Goal: Task Accomplishment & Management: Manage account settings

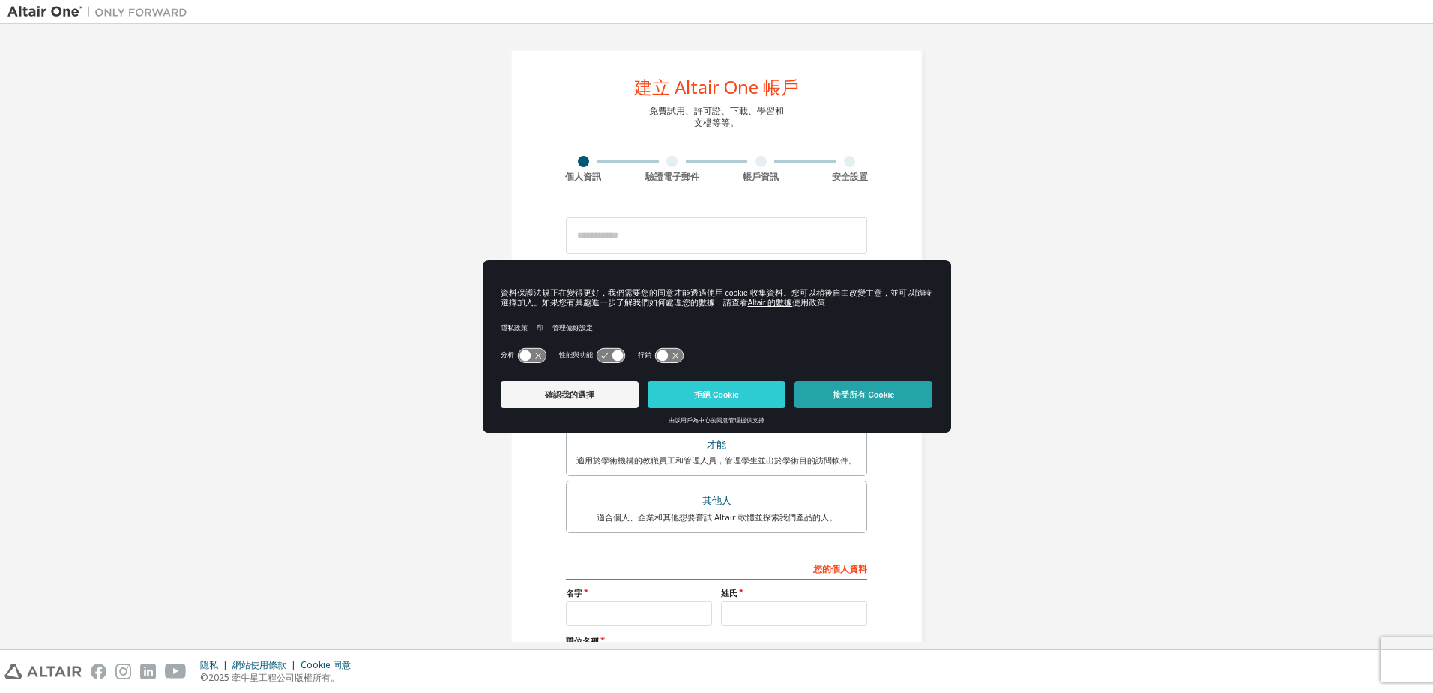
click at [874, 398] on button "接受所有 Cookie" at bounding box center [864, 394] width 138 height 27
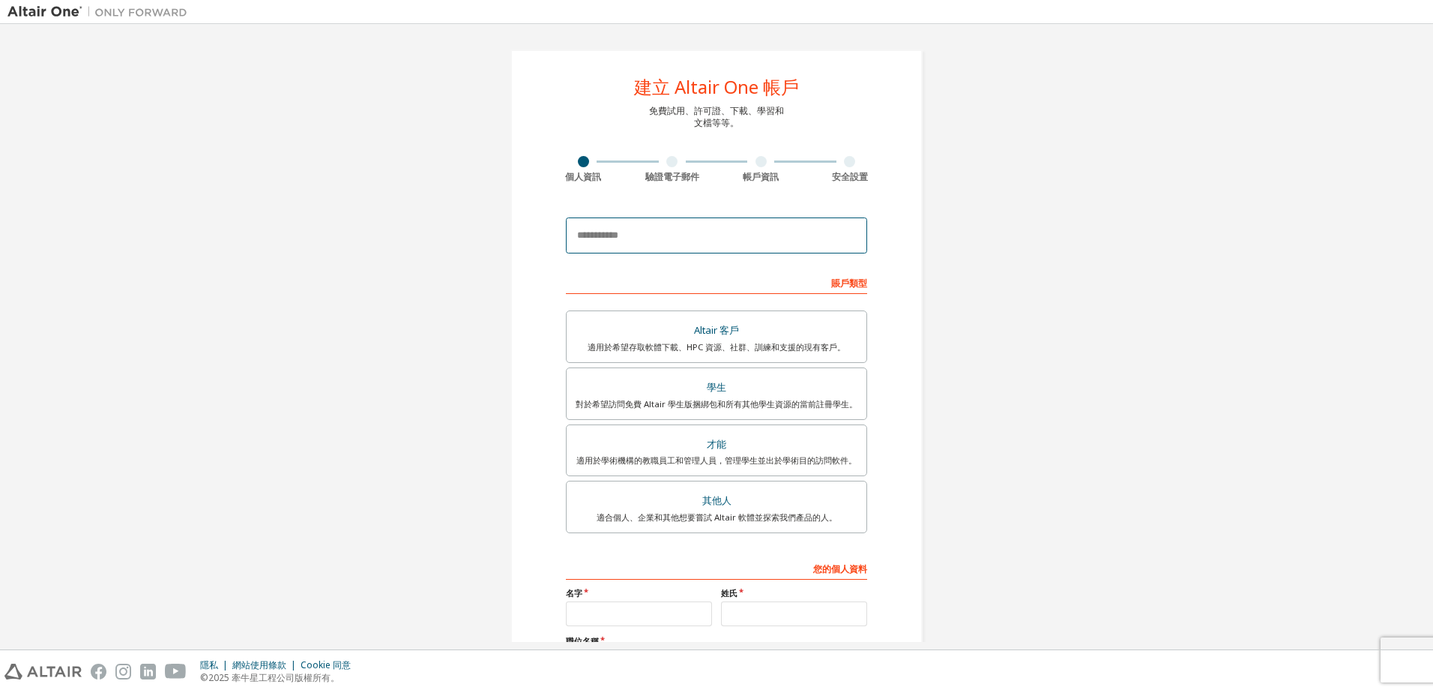
click at [654, 232] on input "email" at bounding box center [716, 235] width 301 height 36
type input "**********"
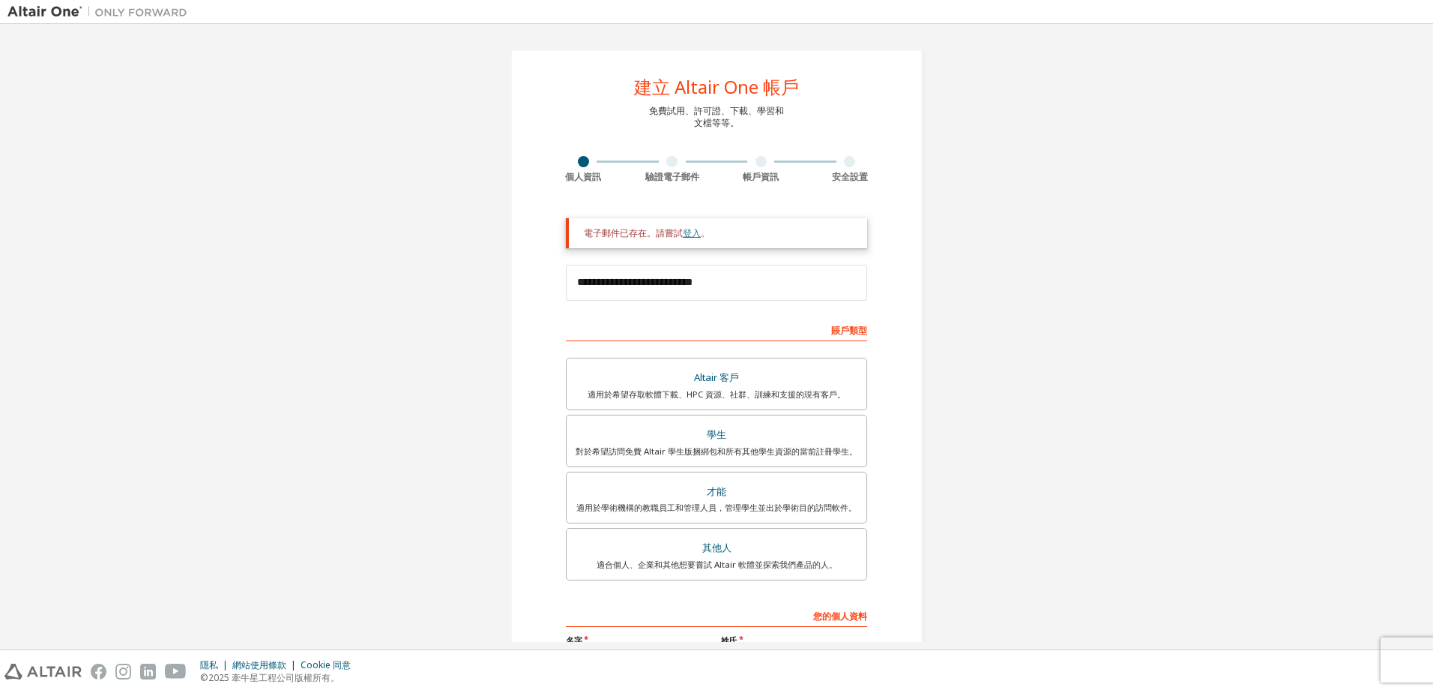
click at [685, 233] on link "登入" at bounding box center [692, 232] width 18 height 13
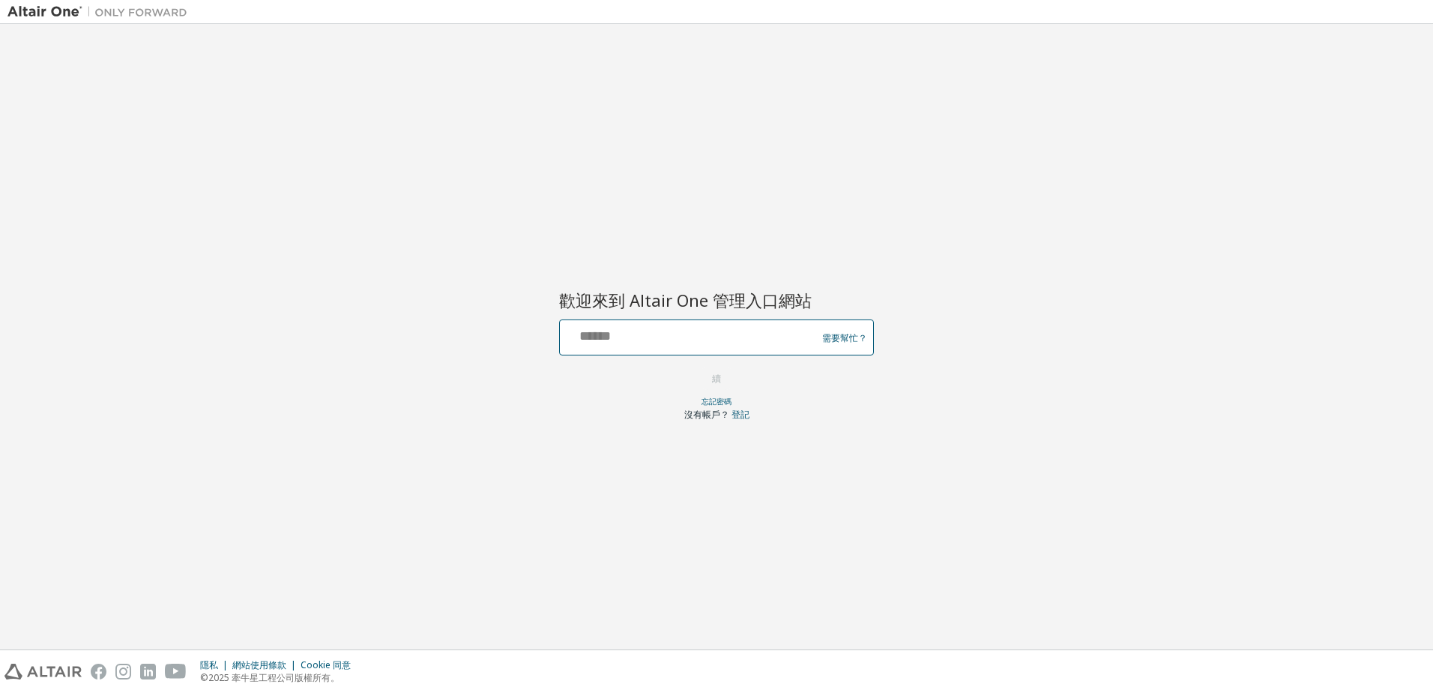
click at [745, 343] on input "text" at bounding box center [690, 334] width 249 height 22
type input "**********"
click at [717, 376] on button "續" at bounding box center [717, 378] width 40 height 22
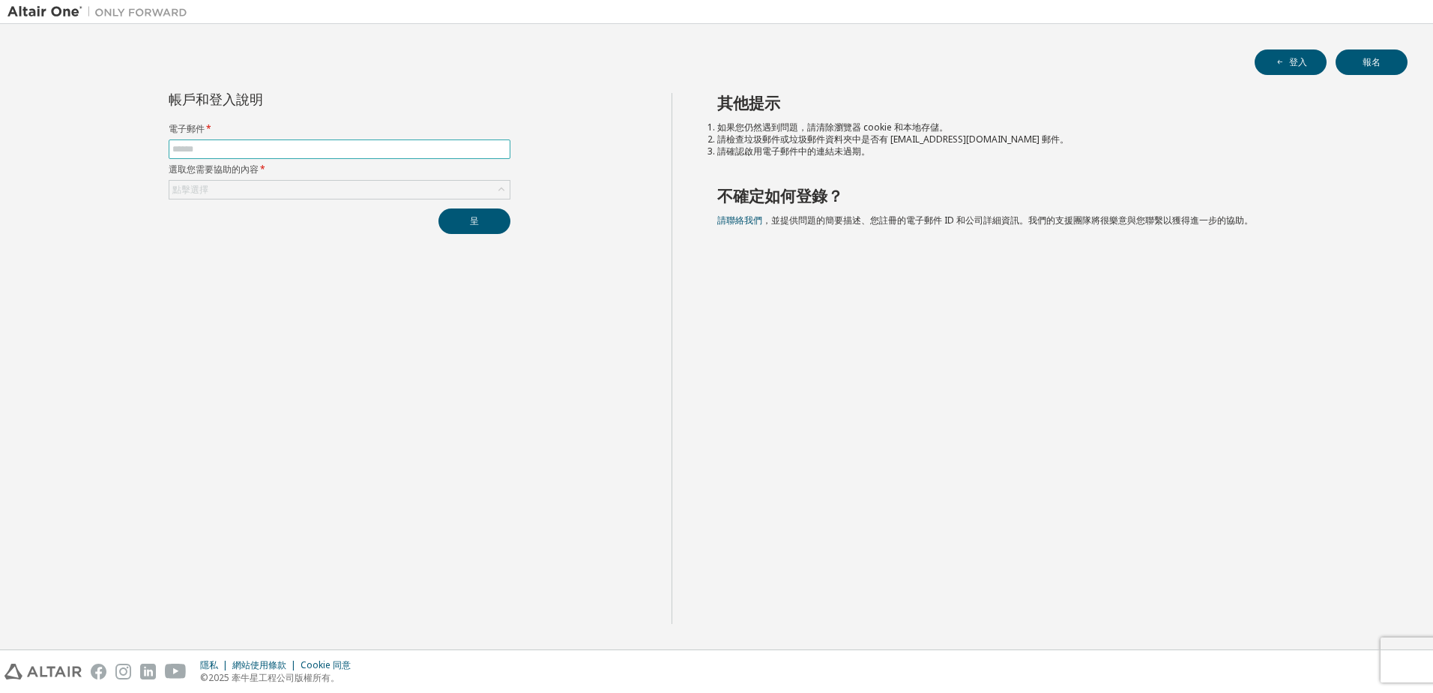
click at [324, 149] on input "text" at bounding box center [339, 149] width 334 height 12
type input "**********"
click at [310, 188] on div "點擊選擇" at bounding box center [339, 190] width 340 height 18
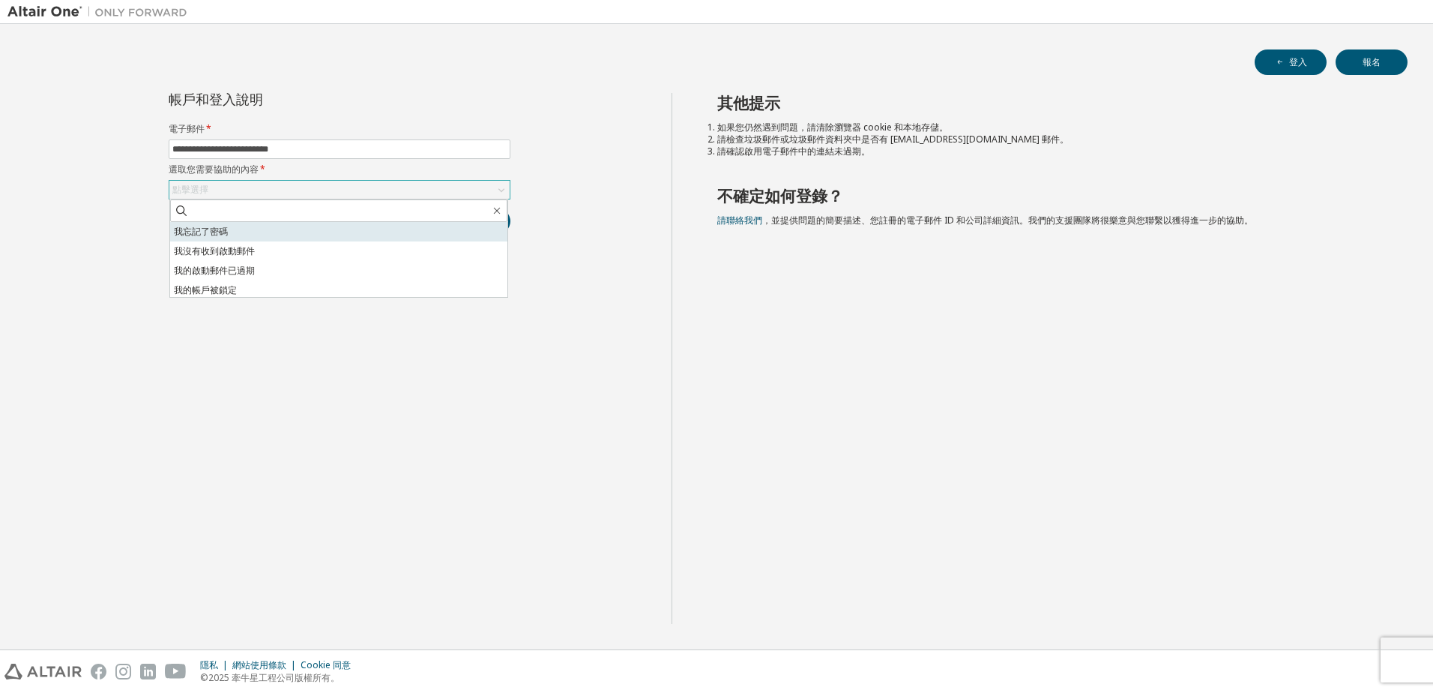
click at [291, 229] on li "我忘記了密碼" at bounding box center [338, 231] width 337 height 19
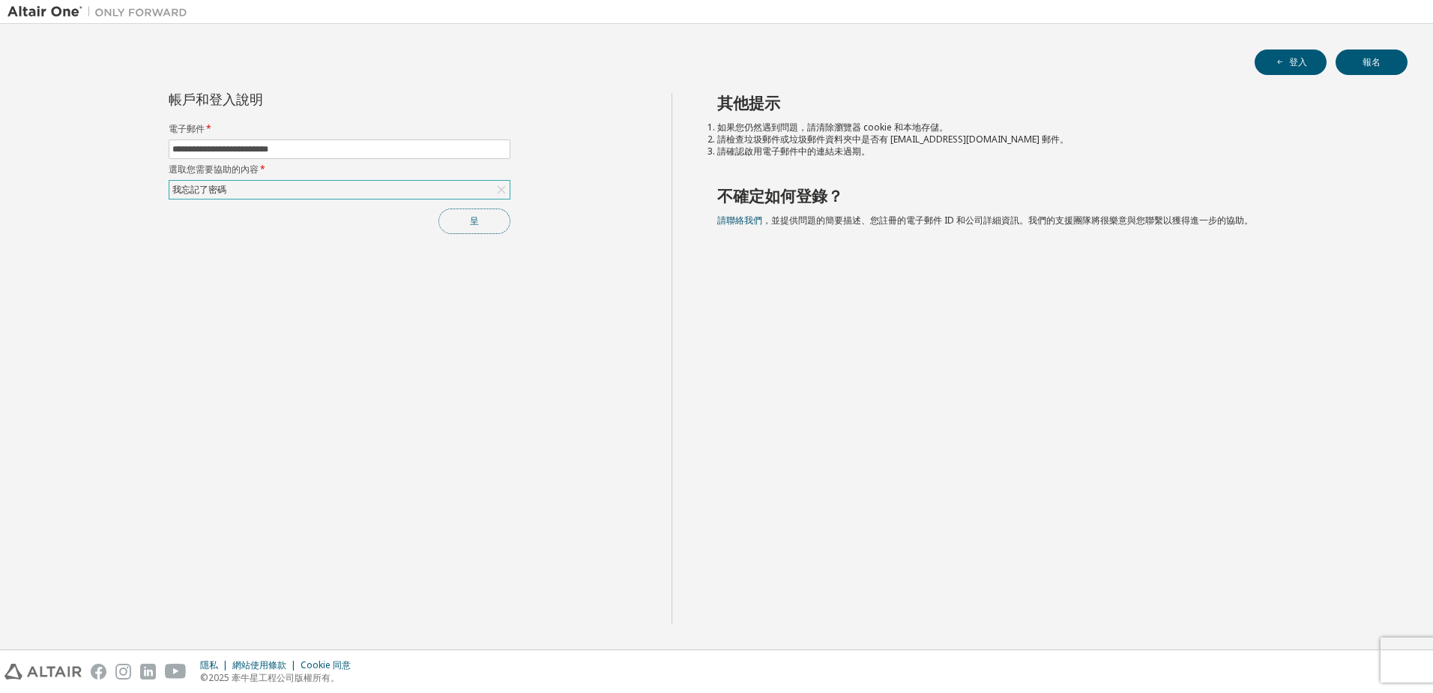
click at [472, 223] on button "呈" at bounding box center [475, 220] width 72 height 25
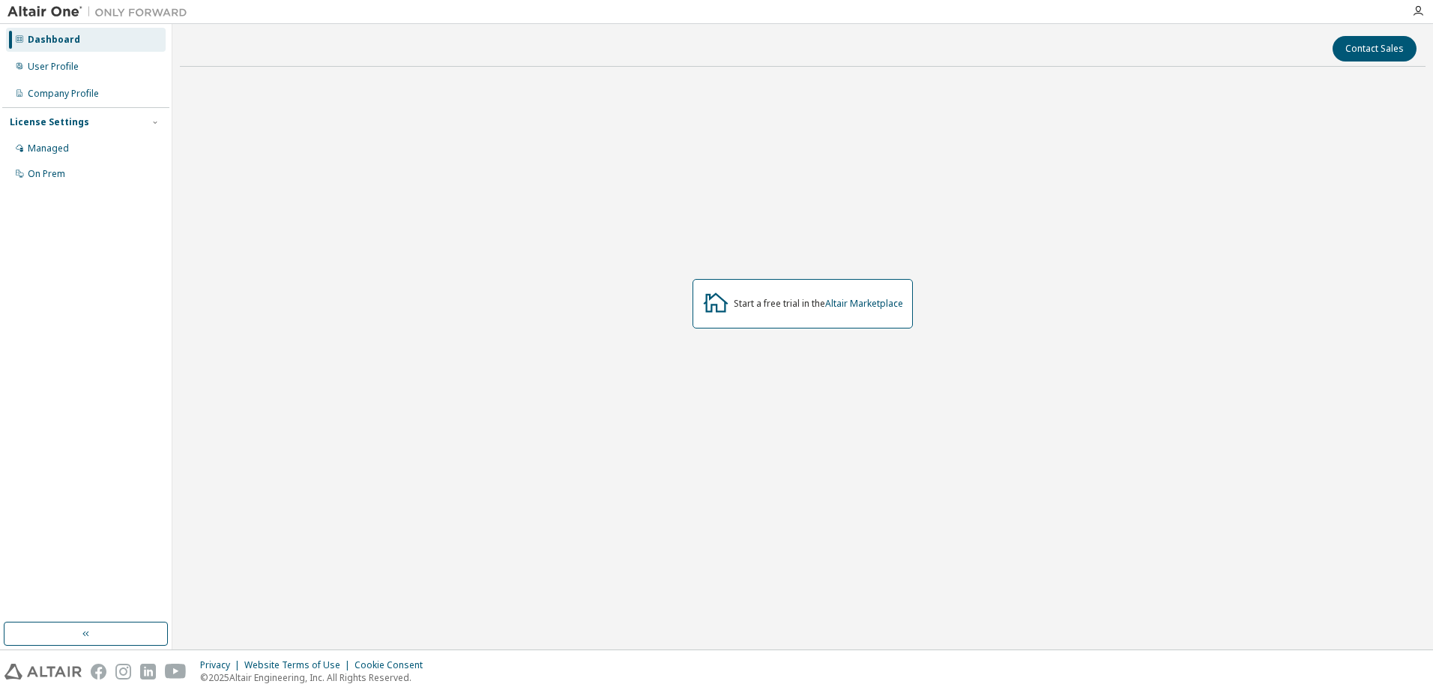
click at [707, 294] on icon at bounding box center [716, 302] width 27 height 27
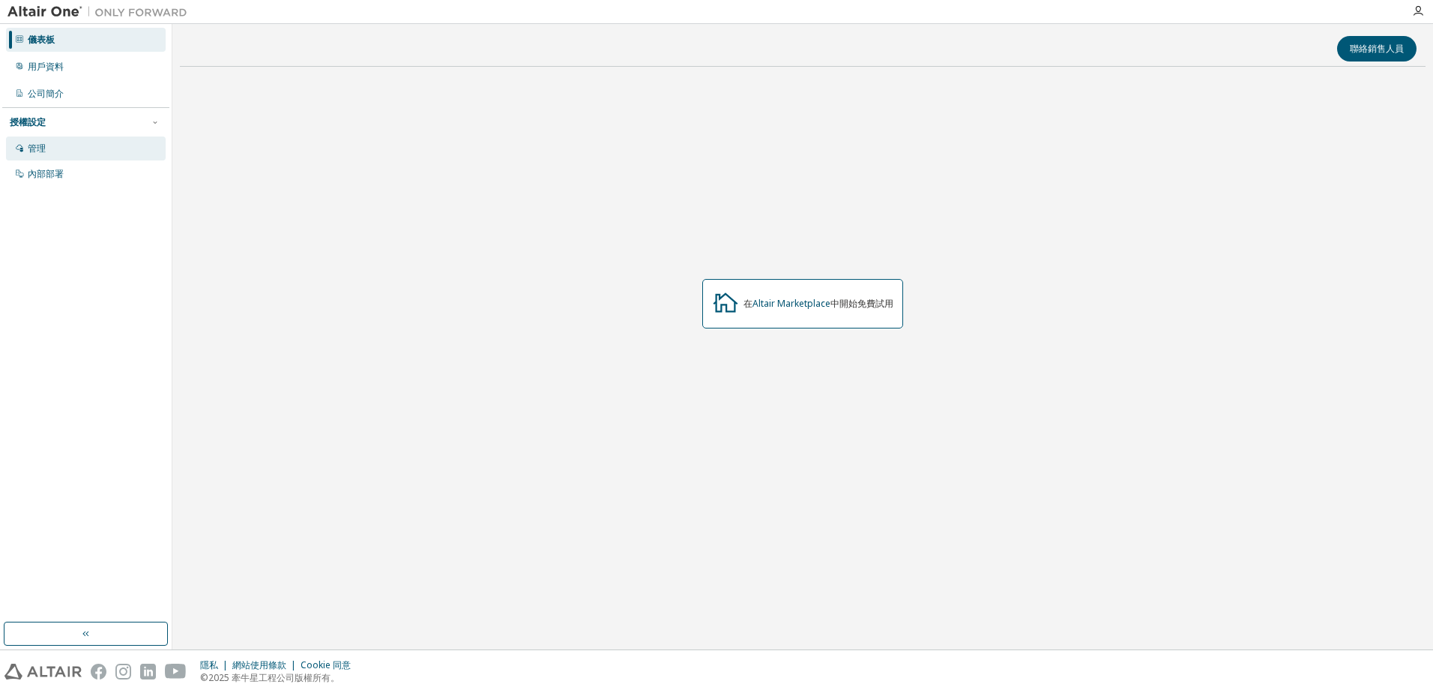
click at [40, 151] on div "管理" at bounding box center [37, 148] width 18 height 12
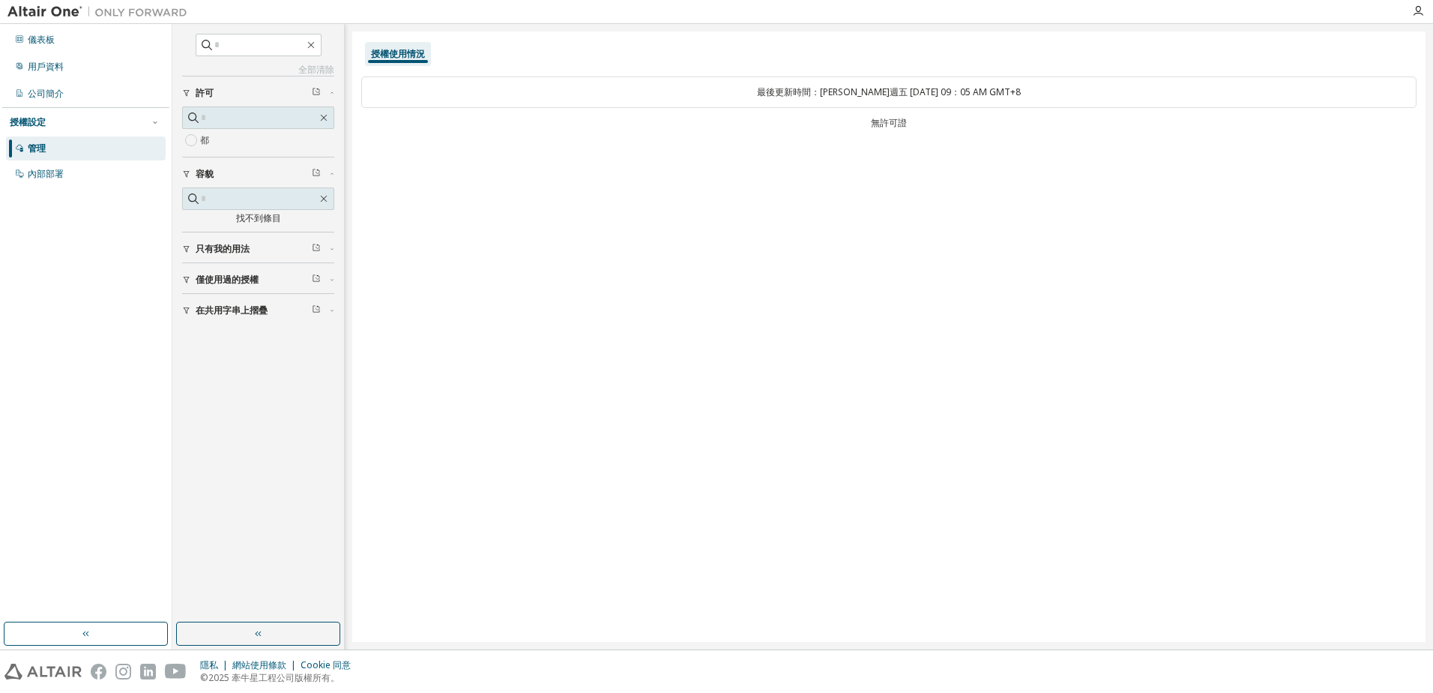
drag, startPoint x: 241, startPoint y: 247, endPoint x: 87, endPoint y: 289, distance: 160.1
click at [87, 289] on div "儀表板 用戶資料 公司簡介 授權設定 管理 內部部署" at bounding box center [85, 323] width 167 height 594
click at [229, 277] on span "僅使用過的授權" at bounding box center [227, 280] width 63 height 12
click at [188, 283] on icon "button" at bounding box center [186, 279] width 9 height 9
click at [52, 17] on img at bounding box center [100, 11] width 187 height 15
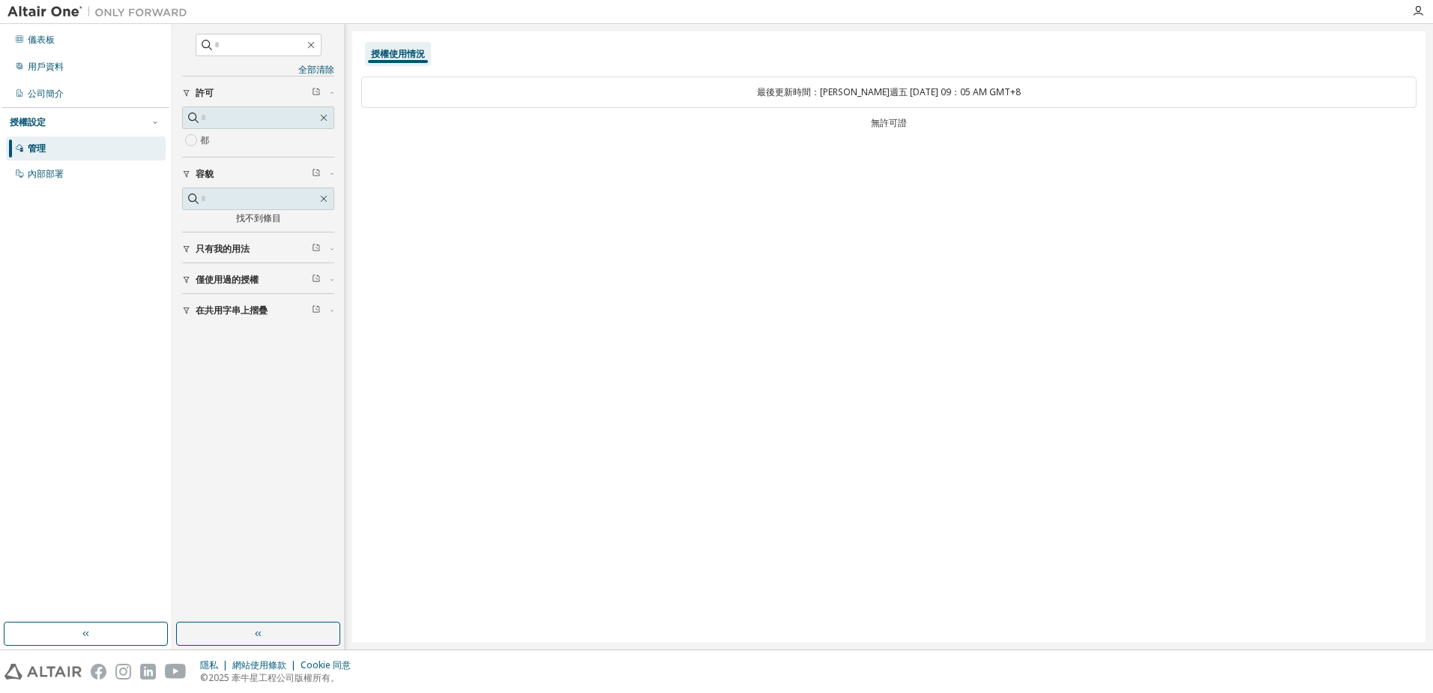
click at [65, 11] on img at bounding box center [100, 11] width 187 height 15
click at [131, 14] on img at bounding box center [100, 11] width 187 height 15
click at [394, 52] on div "授權使用情況" at bounding box center [398, 54] width 54 height 12
click at [942, 677] on div "隱私 網站使用條款 Cookie 同意 © 2025 牽牛星工程公司版權所有。" at bounding box center [716, 671] width 1433 height 43
click at [1290, 528] on div "授權使用情況 最後更新時間：永不 週五 2025-10-03 09：05 AM GMT+8 無許可證" at bounding box center [889, 336] width 1074 height 610
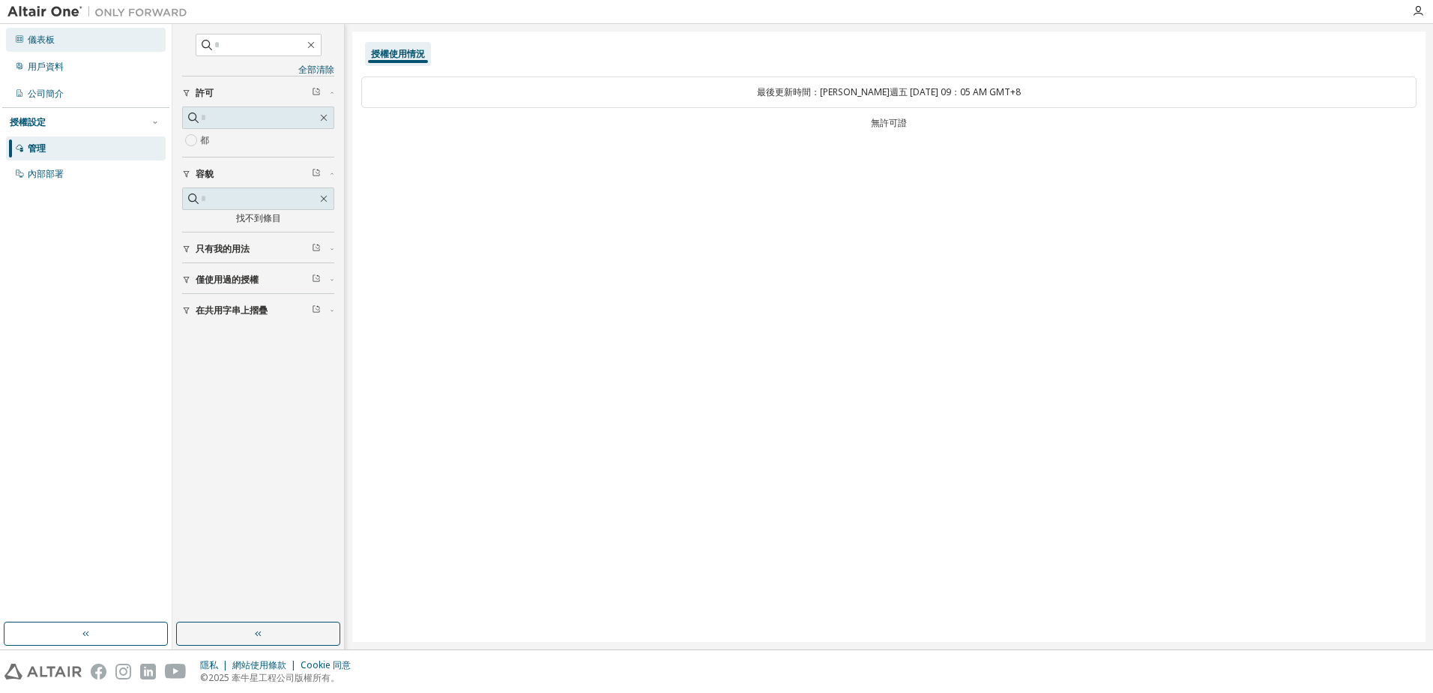
click at [49, 38] on div "儀表板" at bounding box center [41, 40] width 27 height 12
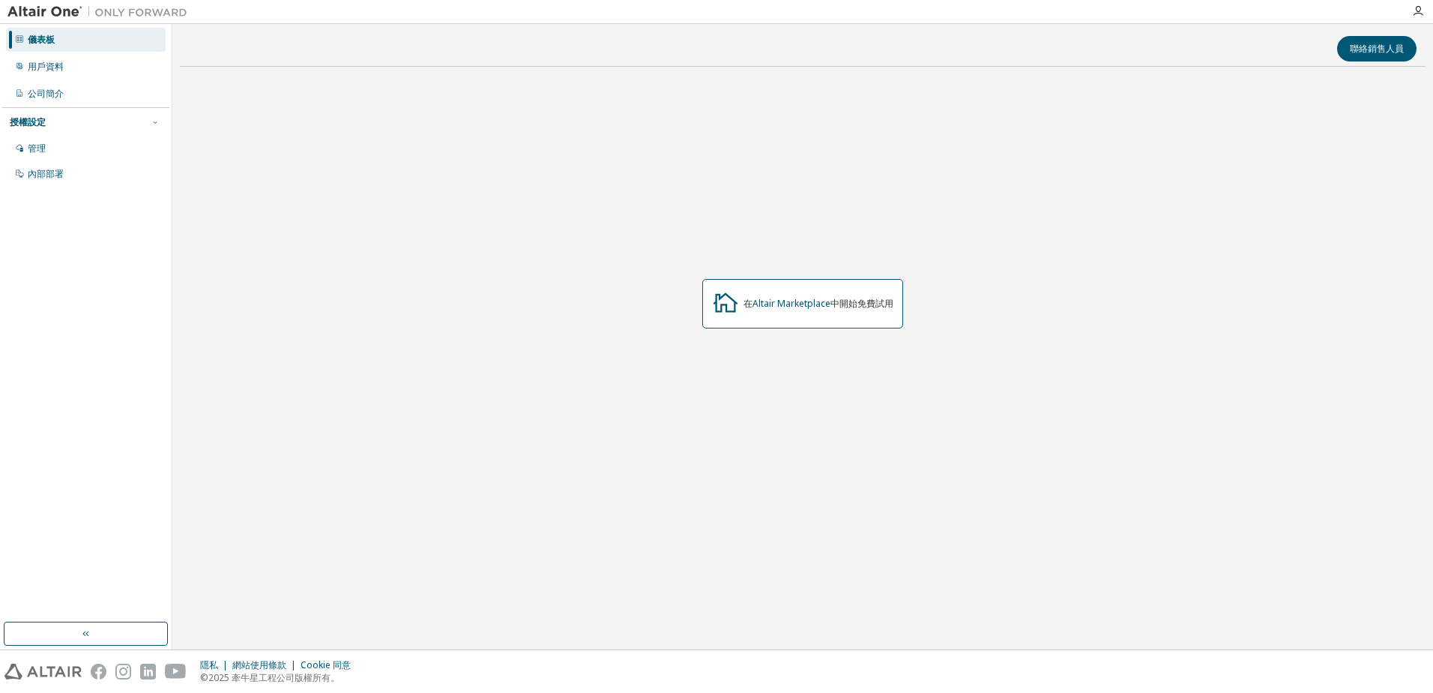
click at [37, 9] on img at bounding box center [100, 11] width 187 height 15
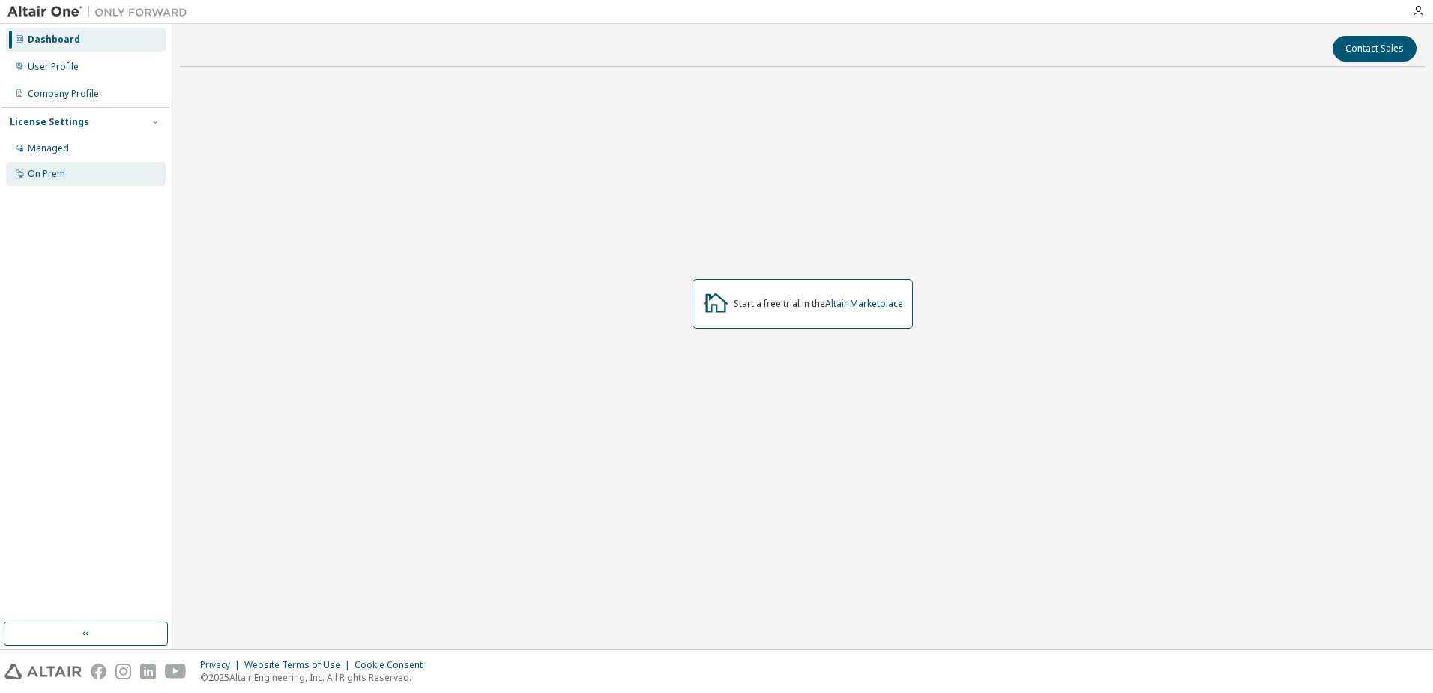
click at [55, 170] on div "On Prem" at bounding box center [46, 174] width 37 height 12
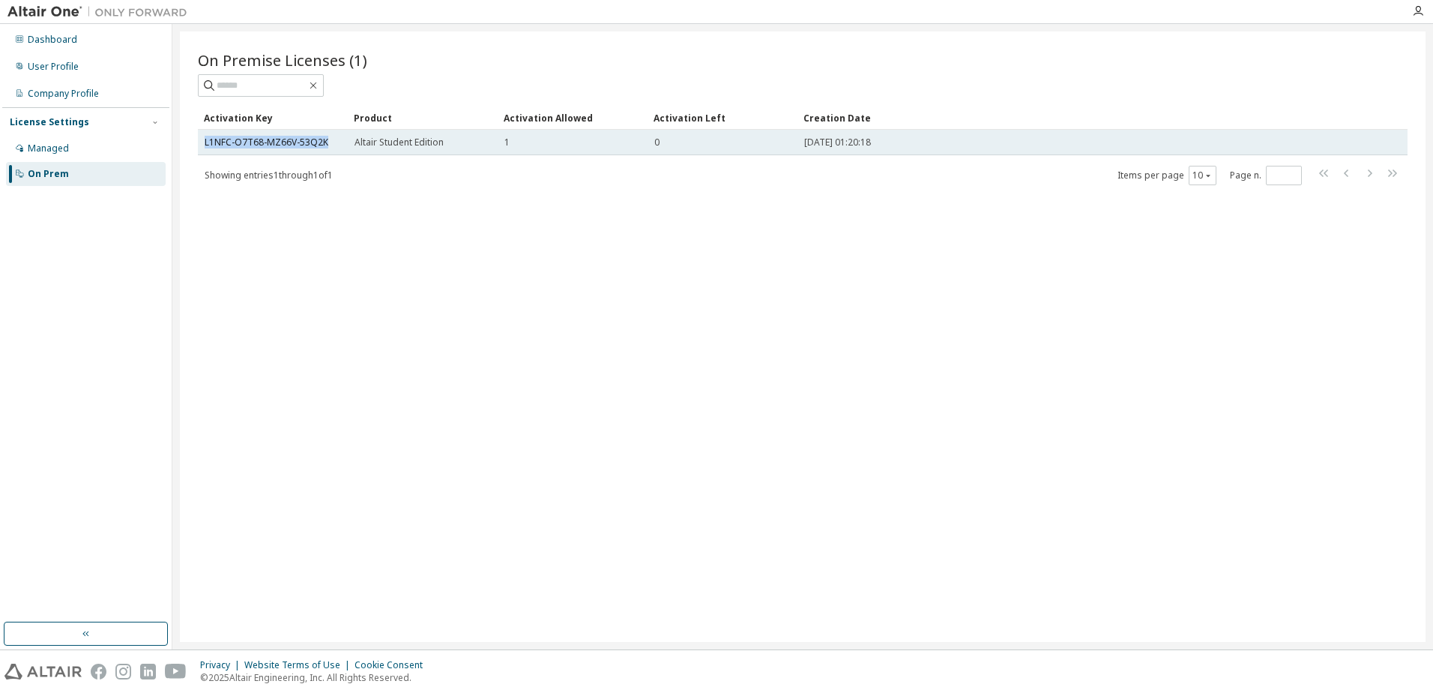
drag, startPoint x: 339, startPoint y: 140, endPoint x: 202, endPoint y: 143, distance: 137.2
click at [202, 143] on td "L1NFC-O7T68-MZ66V-53Q2K" at bounding box center [273, 142] width 150 height 25
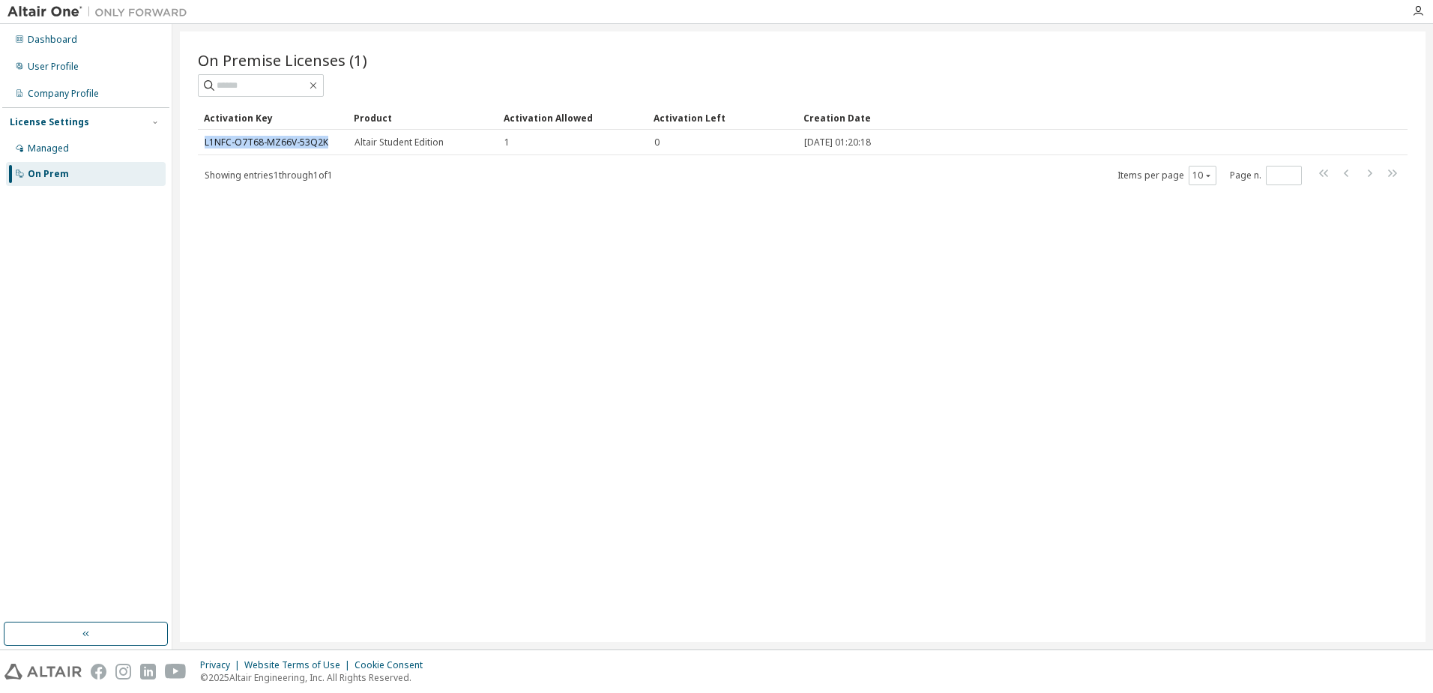
copy link "L1NFC-O7T68-MZ66V-53Q2K"
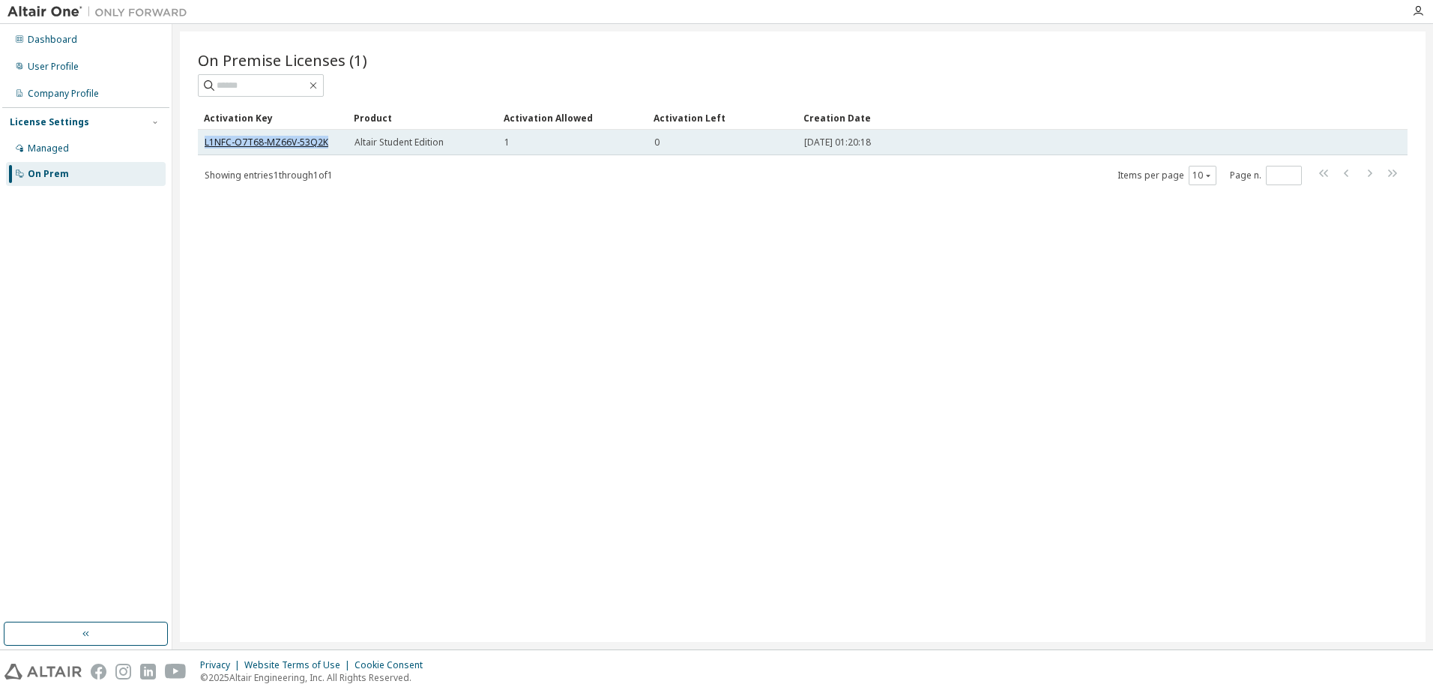
click at [280, 142] on link "L1NFC-O7T68-MZ66V-53Q2K" at bounding box center [267, 142] width 124 height 13
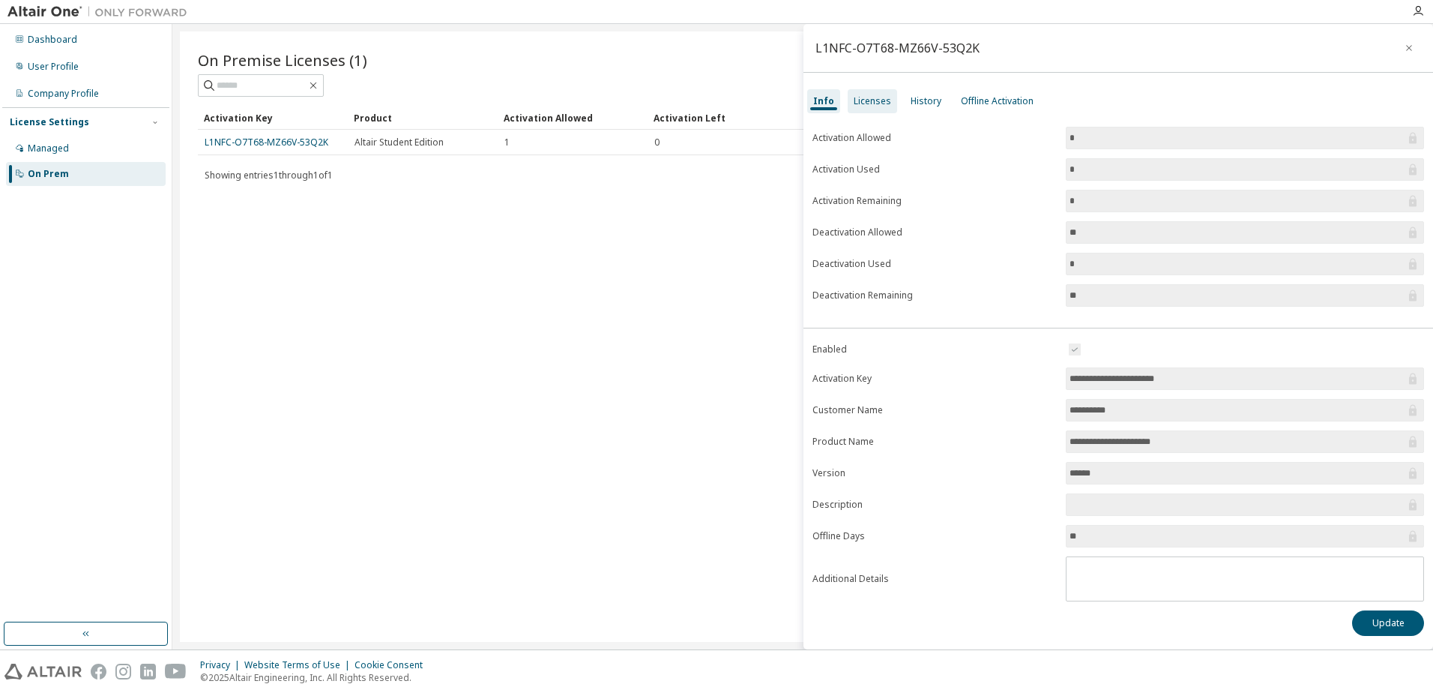
click at [879, 100] on div "Licenses" at bounding box center [872, 101] width 37 height 12
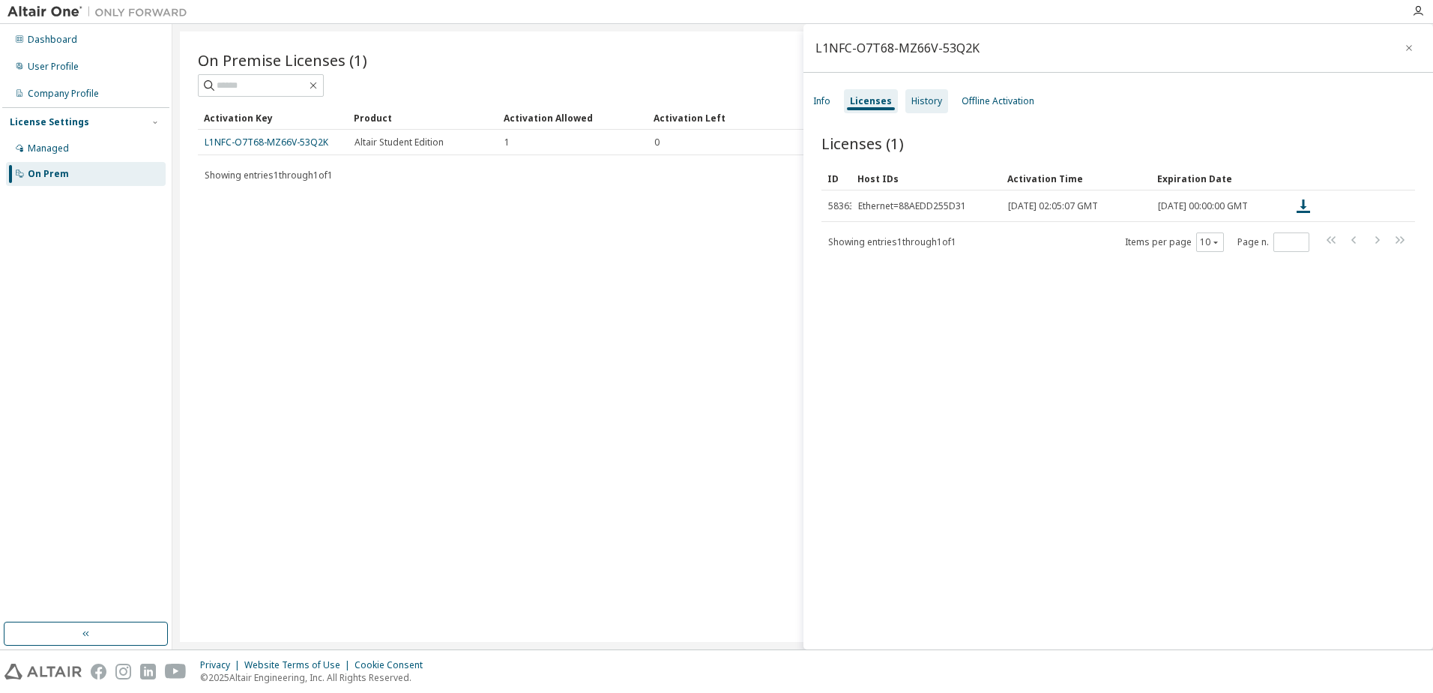
click at [921, 103] on div "History" at bounding box center [927, 101] width 31 height 12
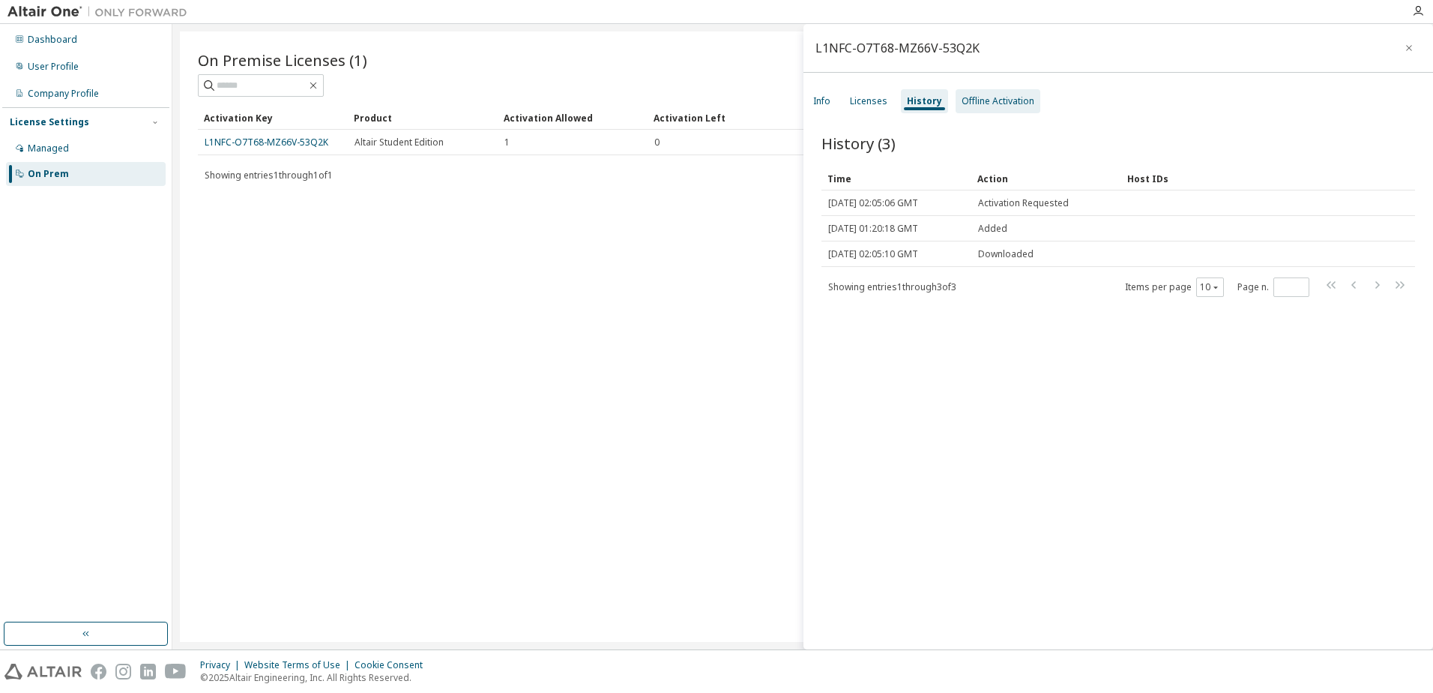
click at [993, 105] on div "Offline Activation" at bounding box center [998, 101] width 73 height 12
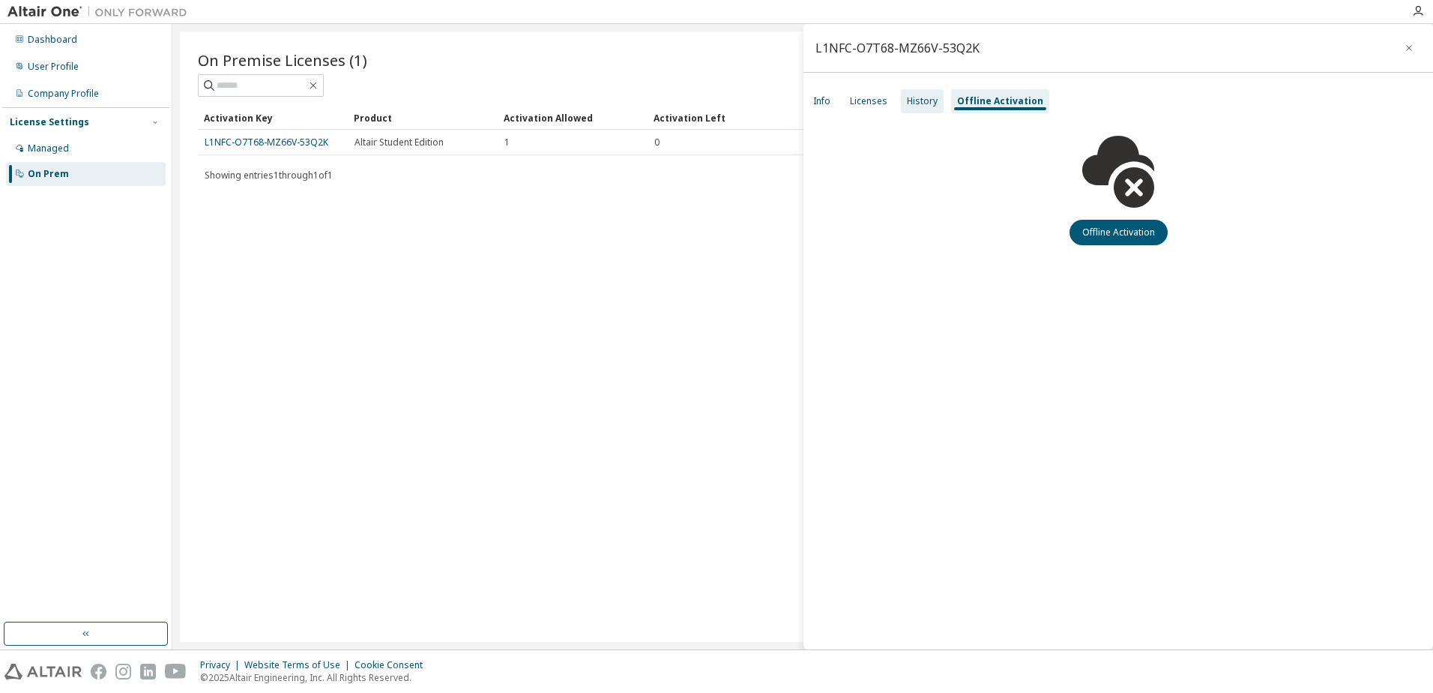
click at [918, 98] on div "History" at bounding box center [922, 101] width 31 height 12
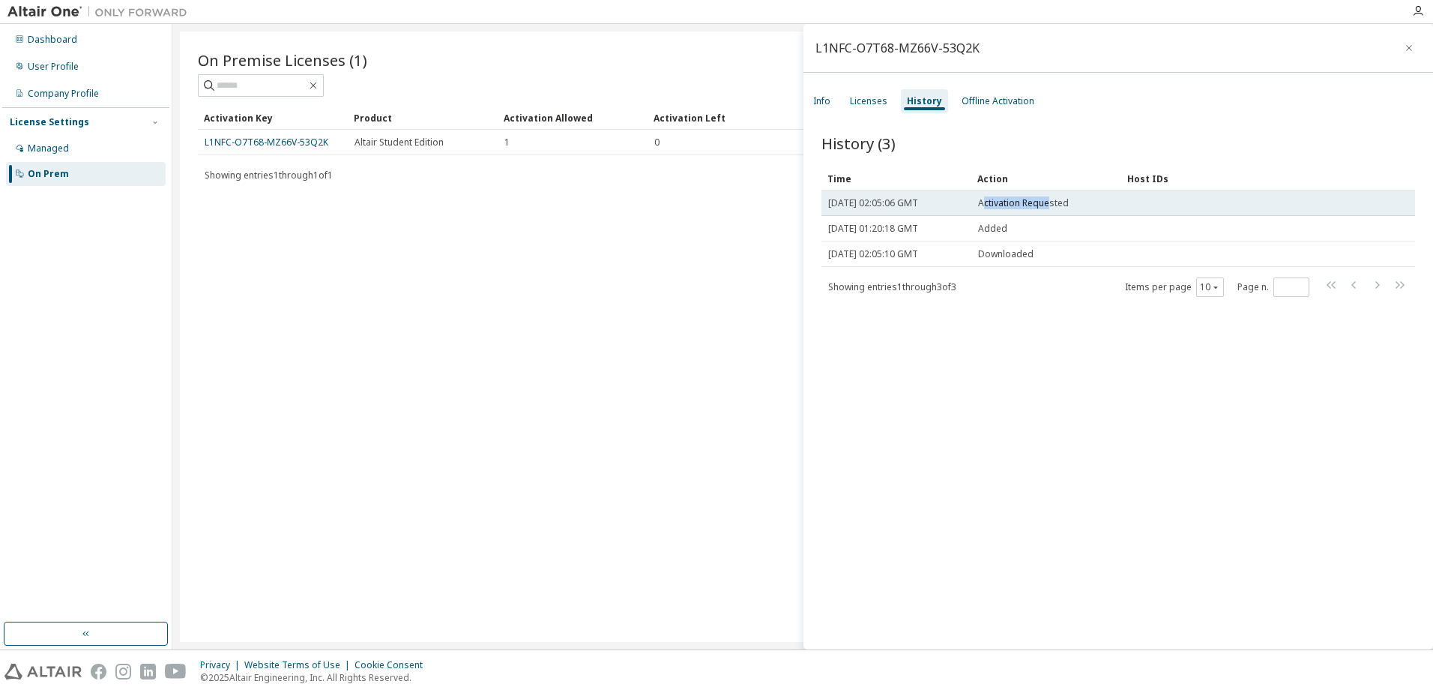
drag, startPoint x: 983, startPoint y: 205, endPoint x: 1050, endPoint y: 202, distance: 66.8
click at [1050, 202] on span "Activation Requested" at bounding box center [1023, 203] width 91 height 12
drag, startPoint x: 1050, startPoint y: 202, endPoint x: 977, endPoint y: 201, distance: 72.7
click at [977, 201] on td "Activation Requested" at bounding box center [1047, 202] width 150 height 25
drag, startPoint x: 983, startPoint y: 203, endPoint x: 1071, endPoint y: 203, distance: 88.5
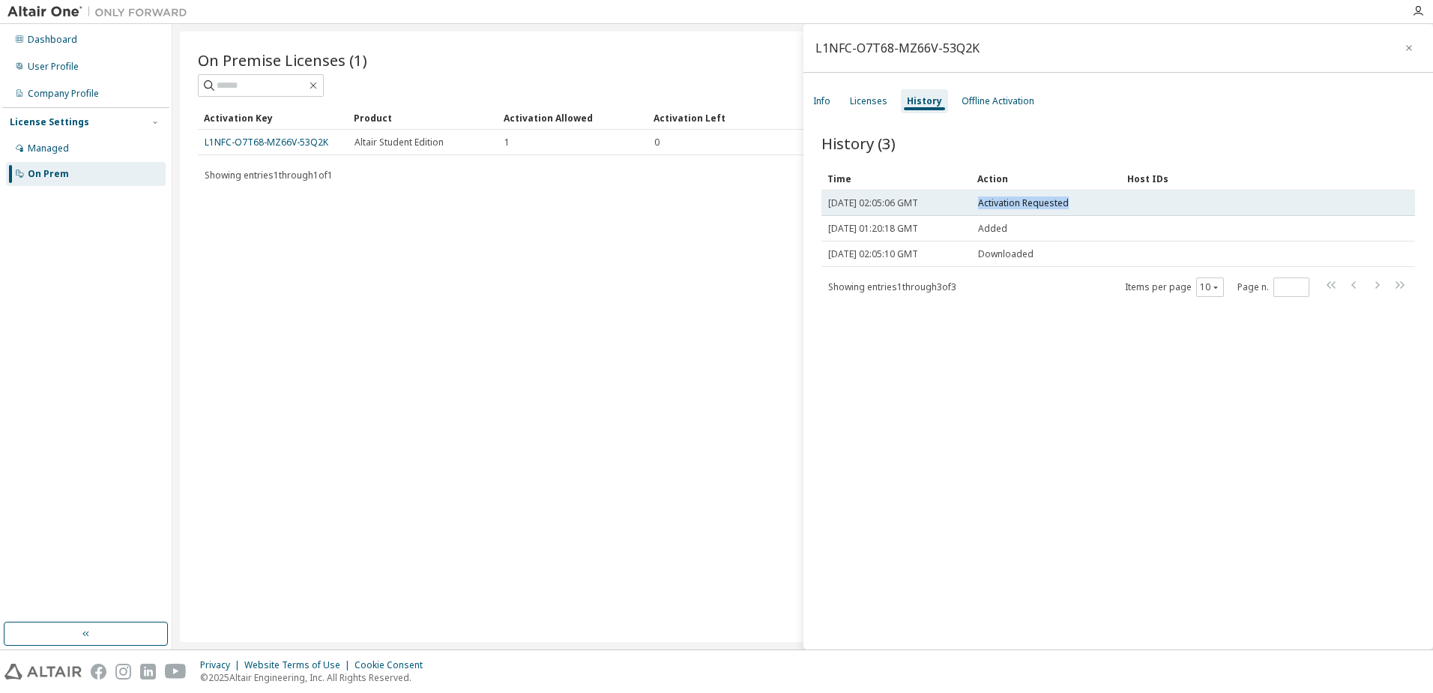
click at [1071, 203] on div "Activation Requested" at bounding box center [1046, 203] width 136 height 12
copy span "Activation Requested"
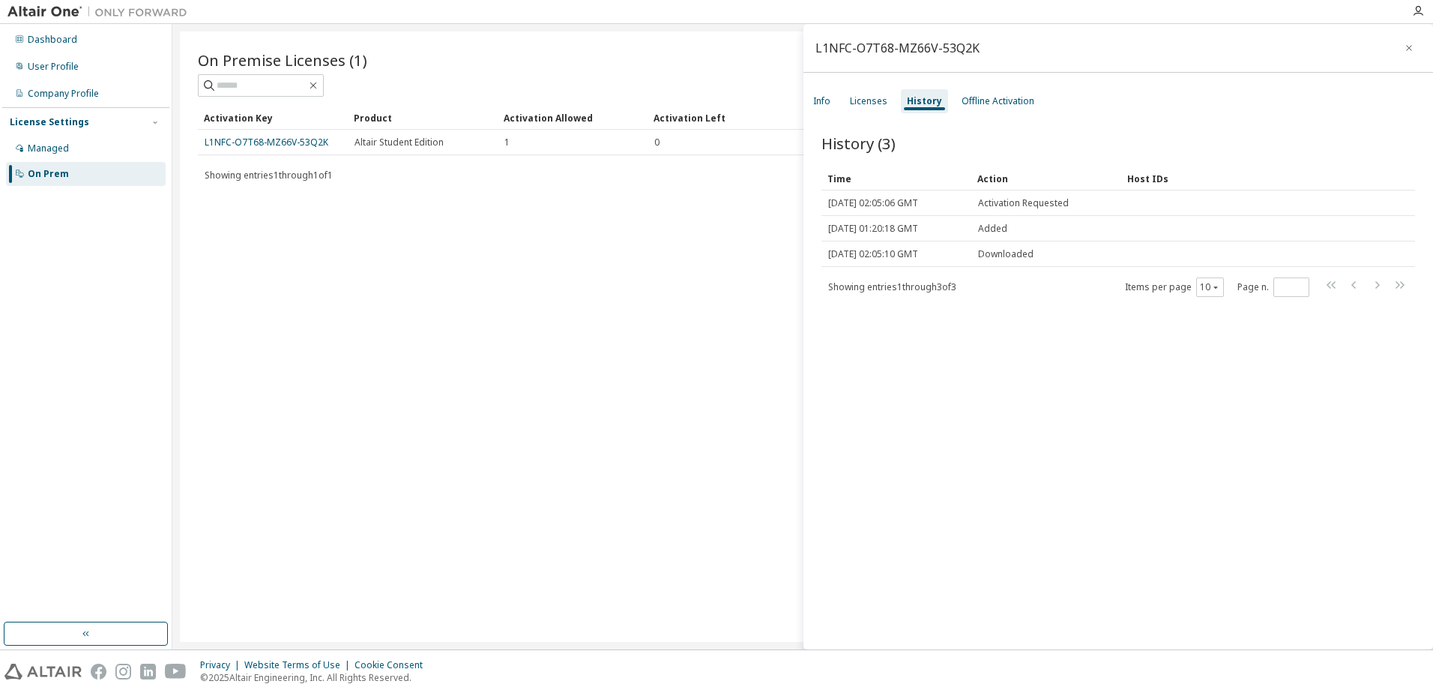
click at [587, 115] on div "Activation Allowed" at bounding box center [573, 118] width 138 height 24
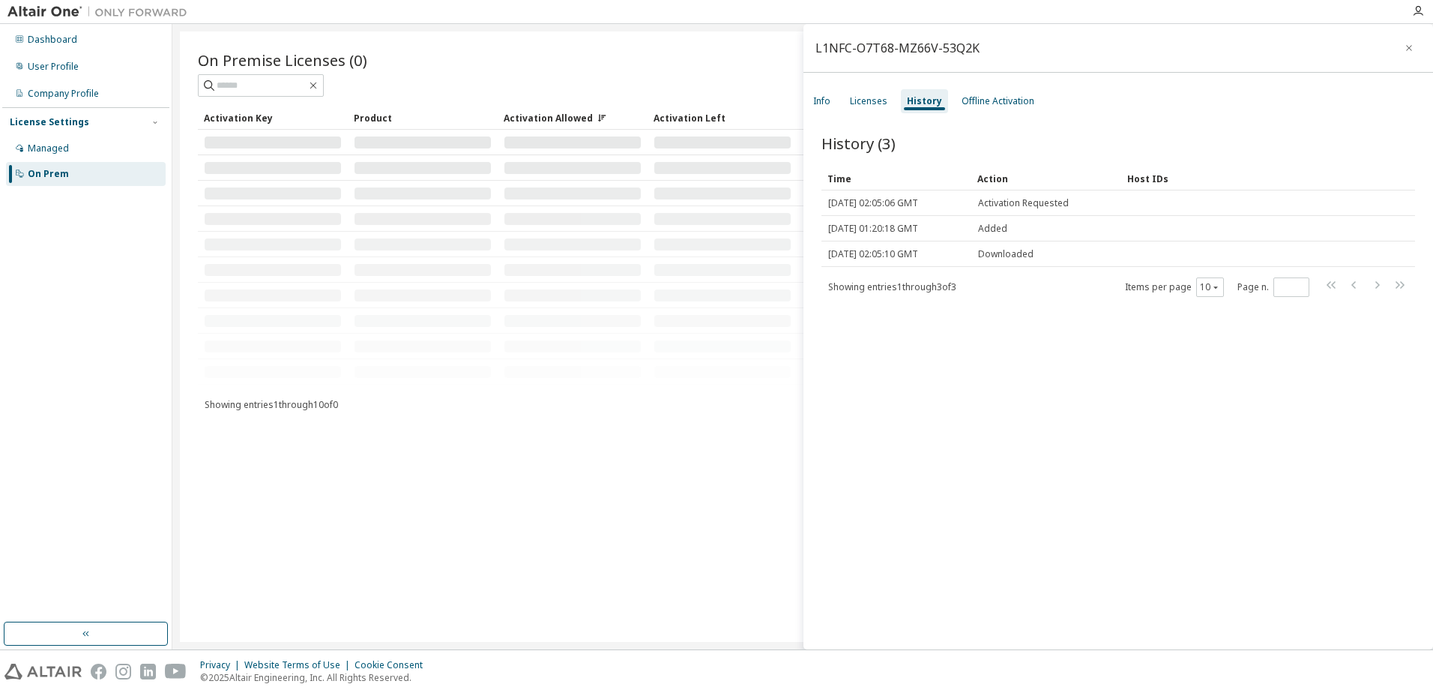
click at [572, 119] on div "Activation Allowed" at bounding box center [573, 118] width 138 height 24
click at [247, 124] on div "Activation Key" at bounding box center [273, 118] width 138 height 24
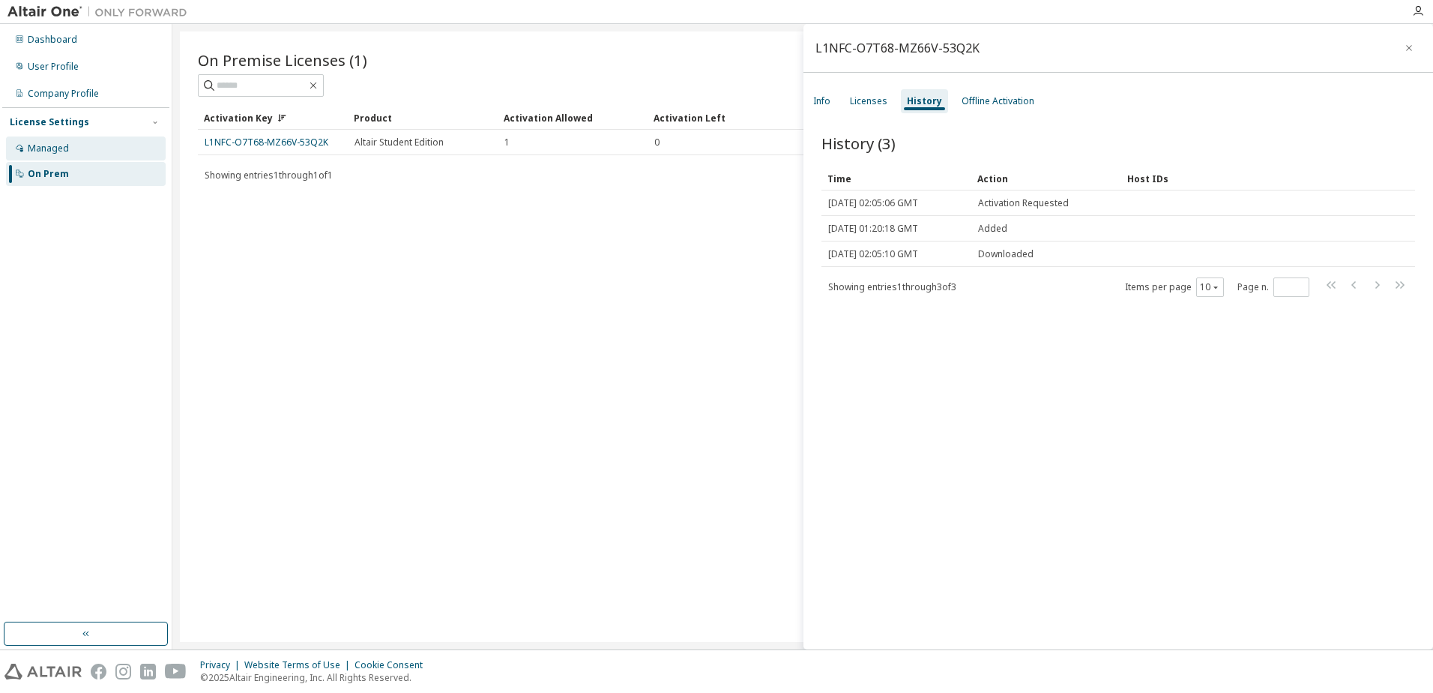
click at [51, 146] on div "Managed" at bounding box center [48, 148] width 41 height 12
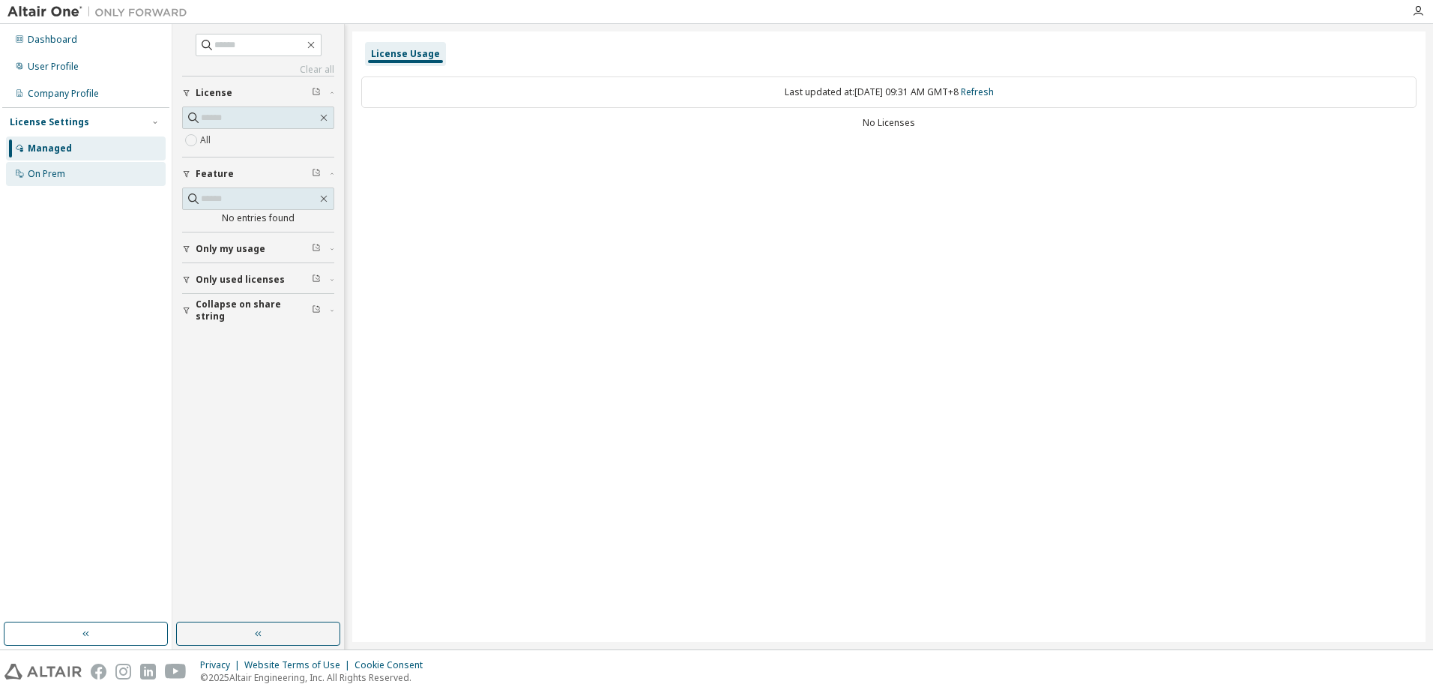
click at [46, 170] on div "On Prem" at bounding box center [46, 174] width 37 height 12
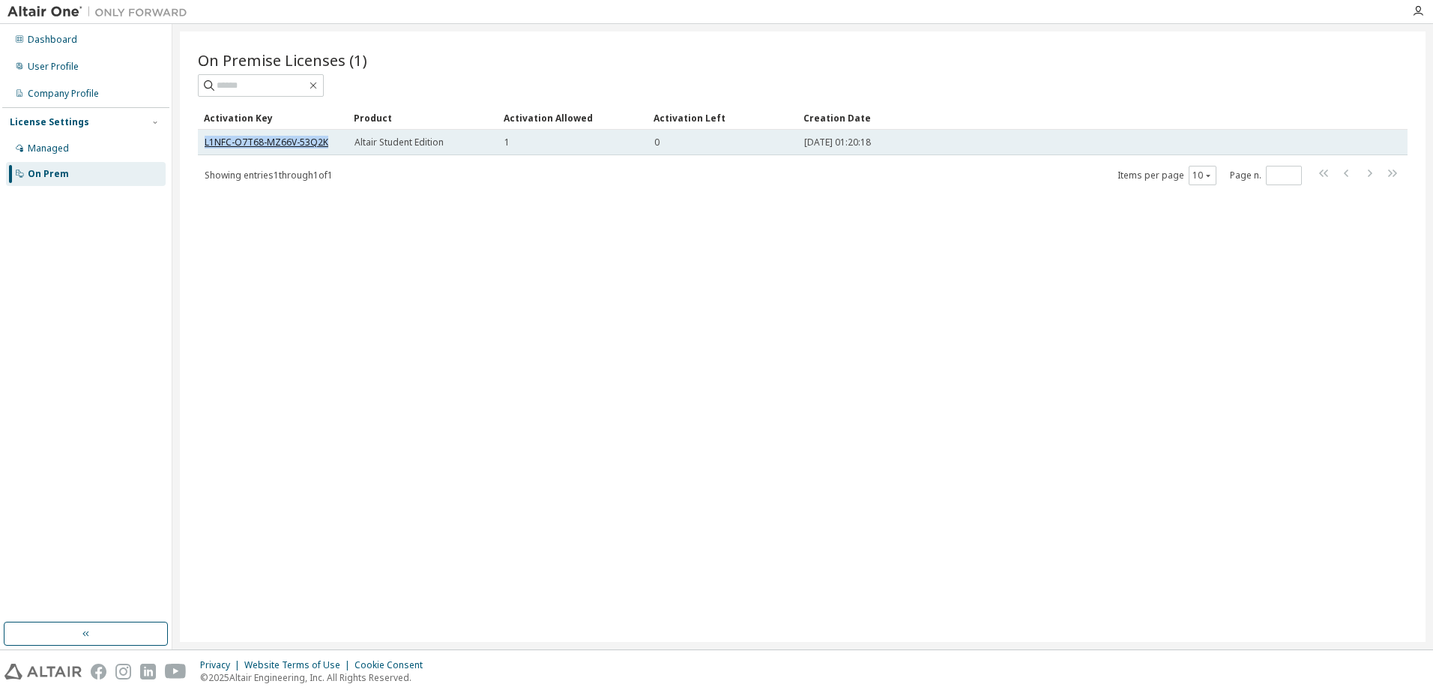
drag, startPoint x: 325, startPoint y: 140, endPoint x: 205, endPoint y: 142, distance: 119.2
click at [205, 142] on link "L1NFC-O7T68-MZ66V-53Q2K" at bounding box center [267, 142] width 124 height 13
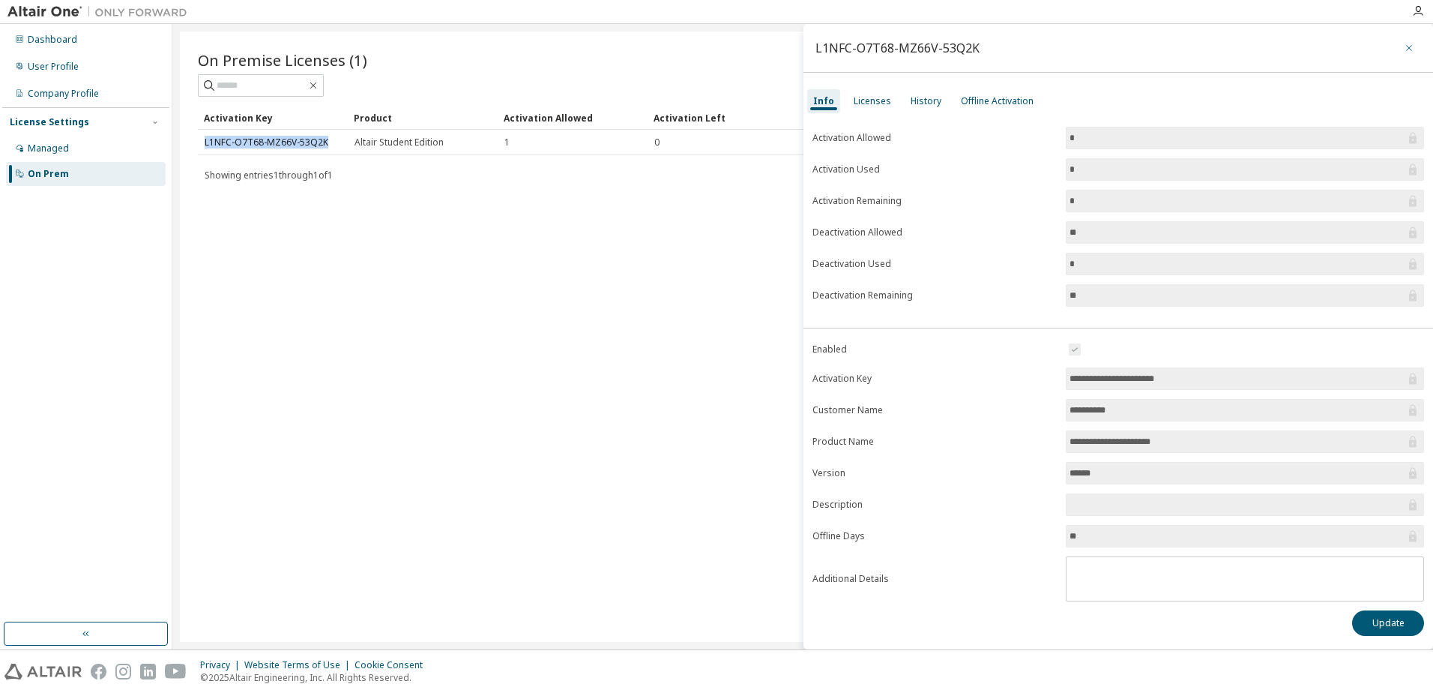
click at [1405, 46] on icon "button" at bounding box center [1409, 48] width 10 height 12
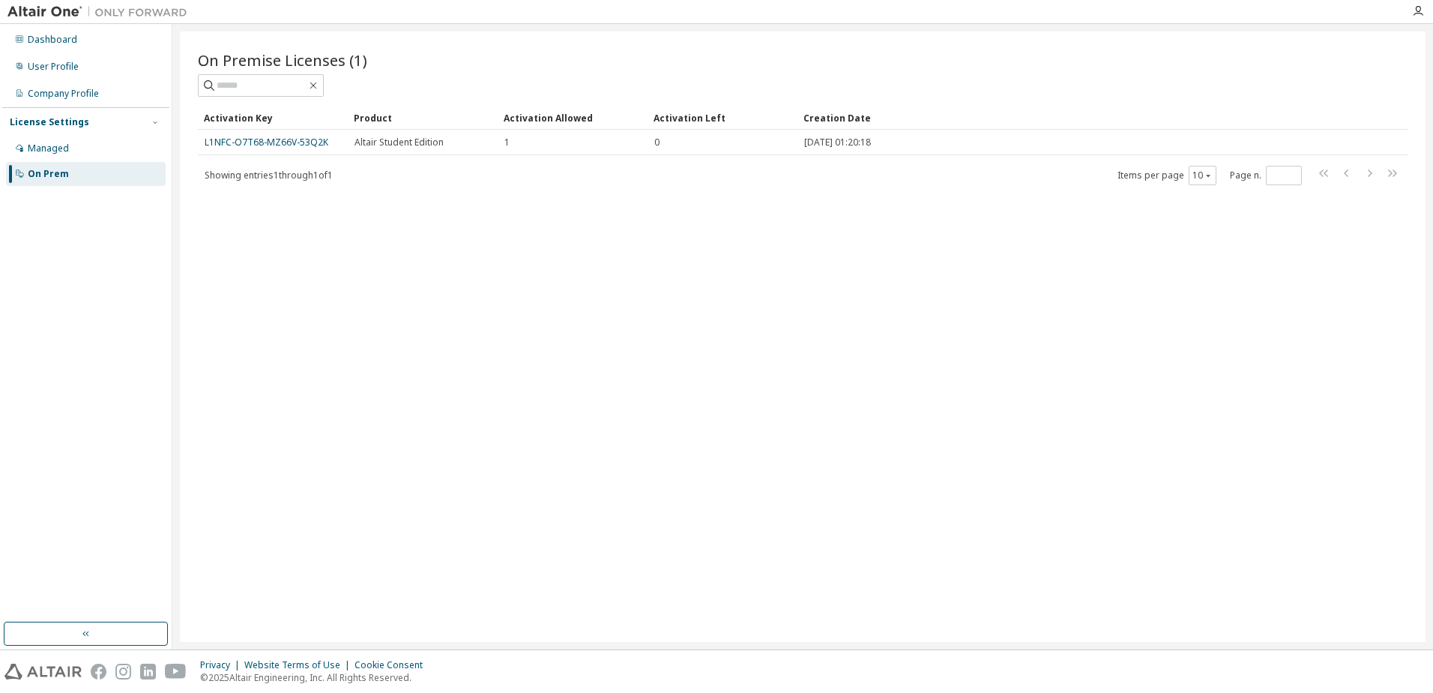
click at [46, 170] on div "On Prem" at bounding box center [48, 174] width 41 height 12
click at [56, 84] on div "Company Profile" at bounding box center [86, 94] width 160 height 24
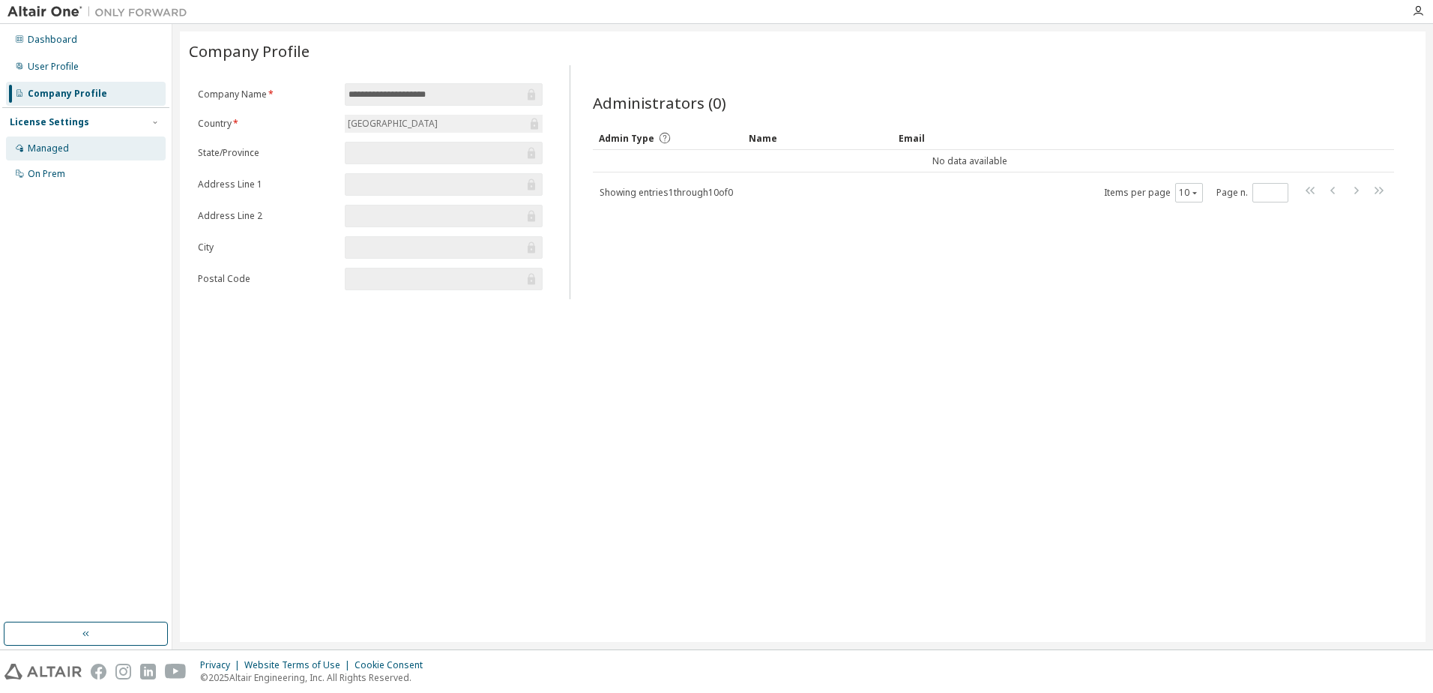
click at [48, 151] on div "Managed" at bounding box center [48, 148] width 41 height 12
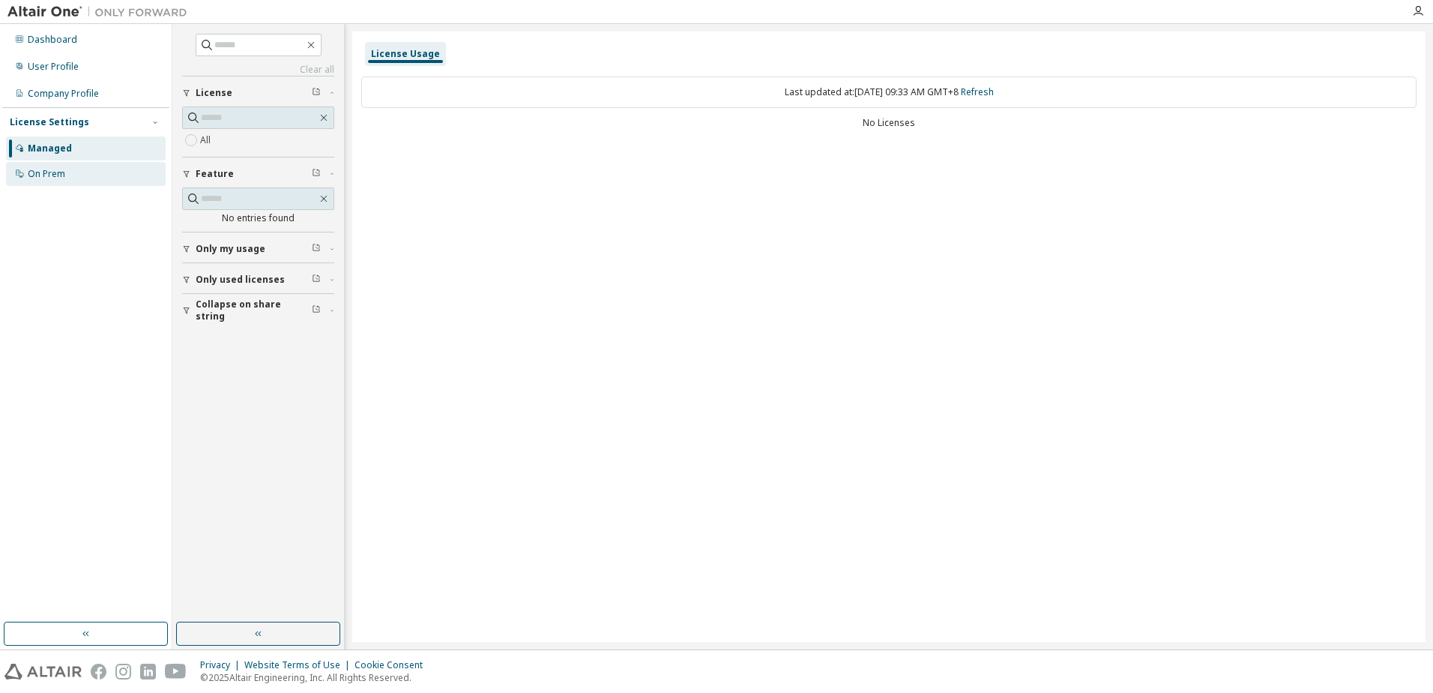
click at [44, 170] on div "On Prem" at bounding box center [46, 174] width 37 height 12
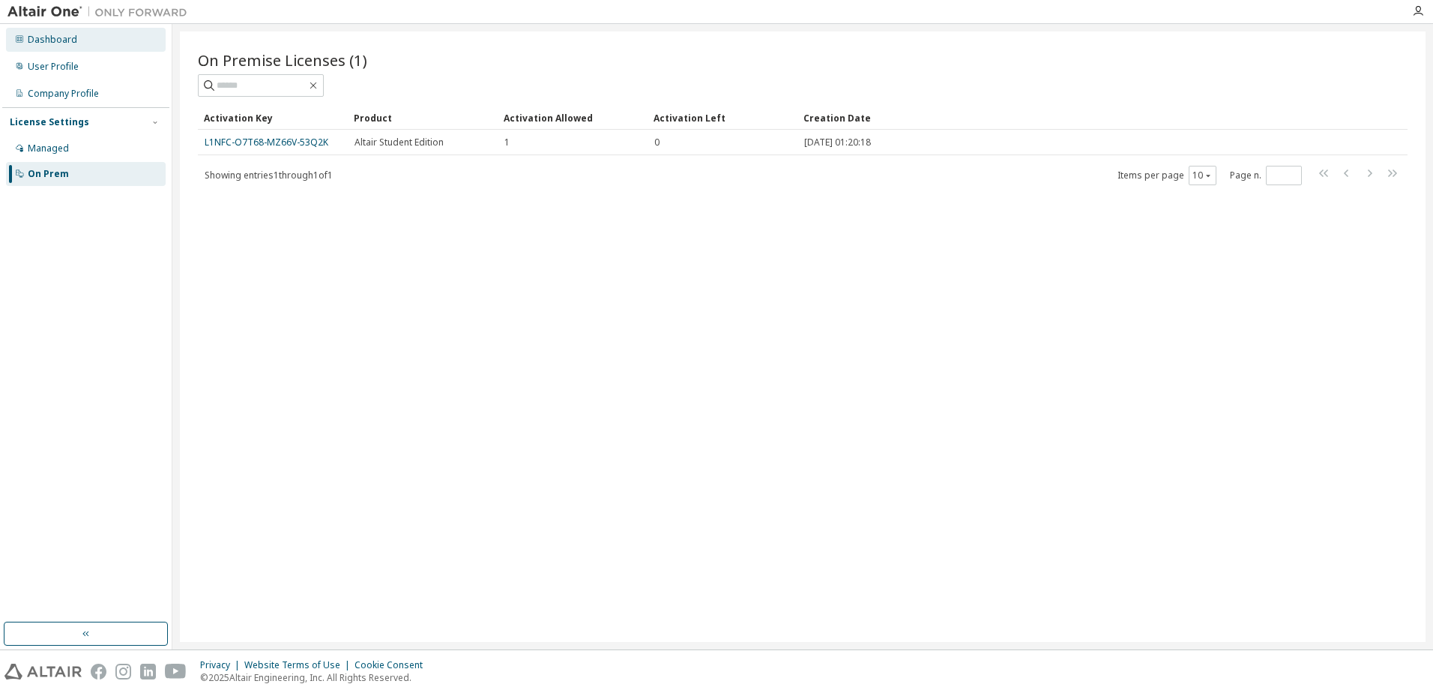
click at [55, 35] on div "Dashboard" at bounding box center [52, 40] width 49 height 12
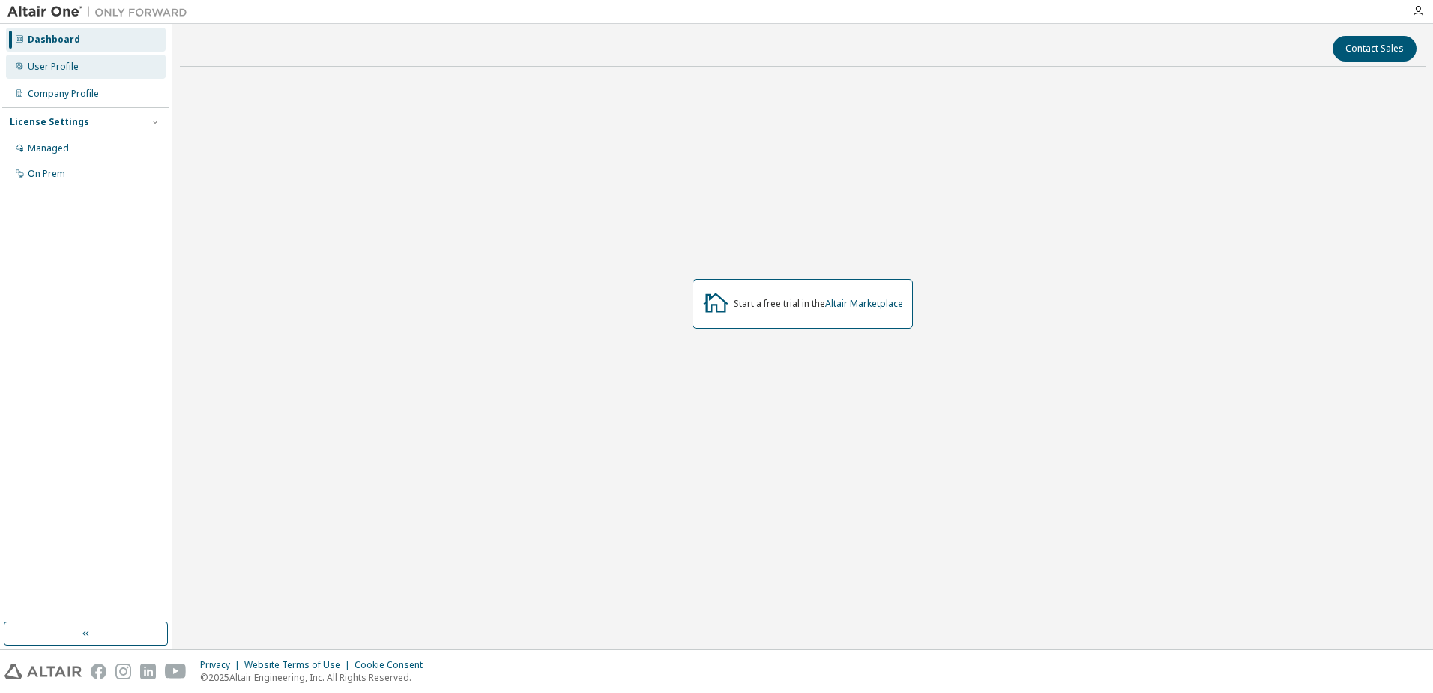
click at [43, 64] on div "User Profile" at bounding box center [53, 67] width 51 height 12
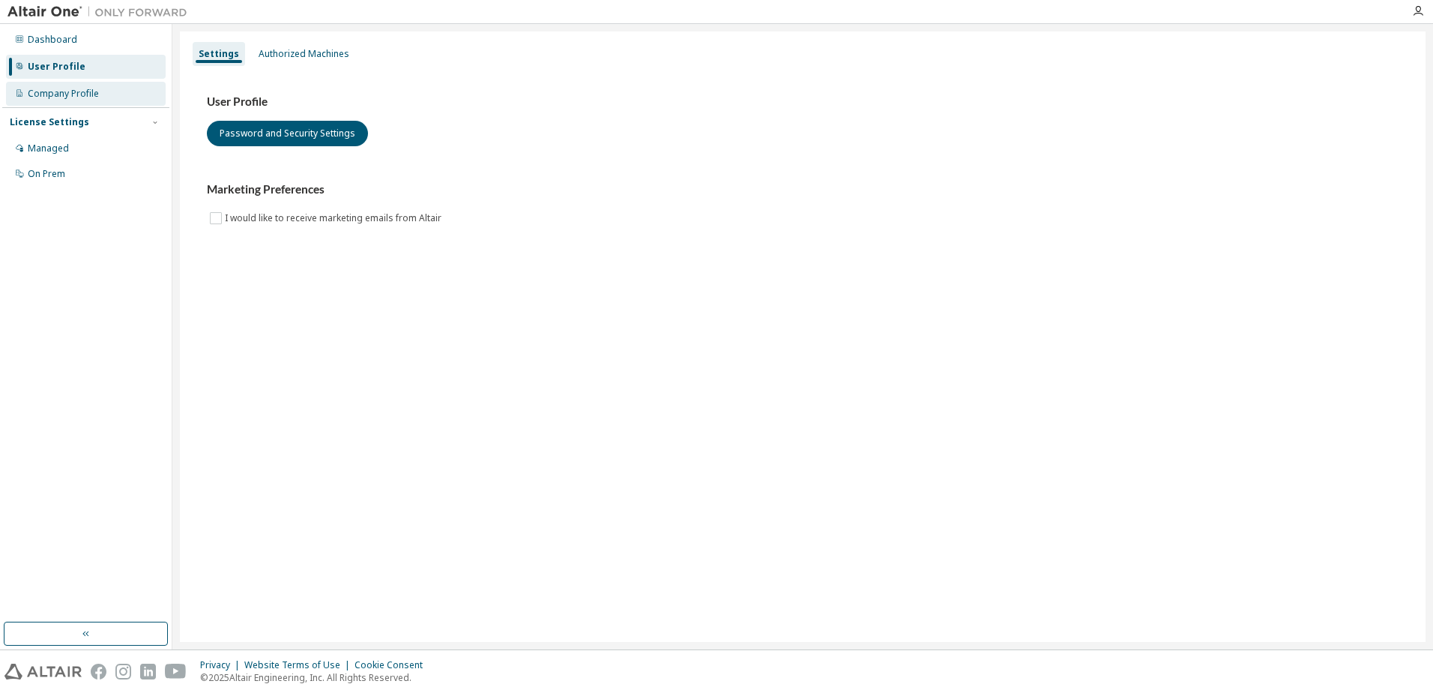
click at [43, 95] on div "Company Profile" at bounding box center [63, 94] width 71 height 12
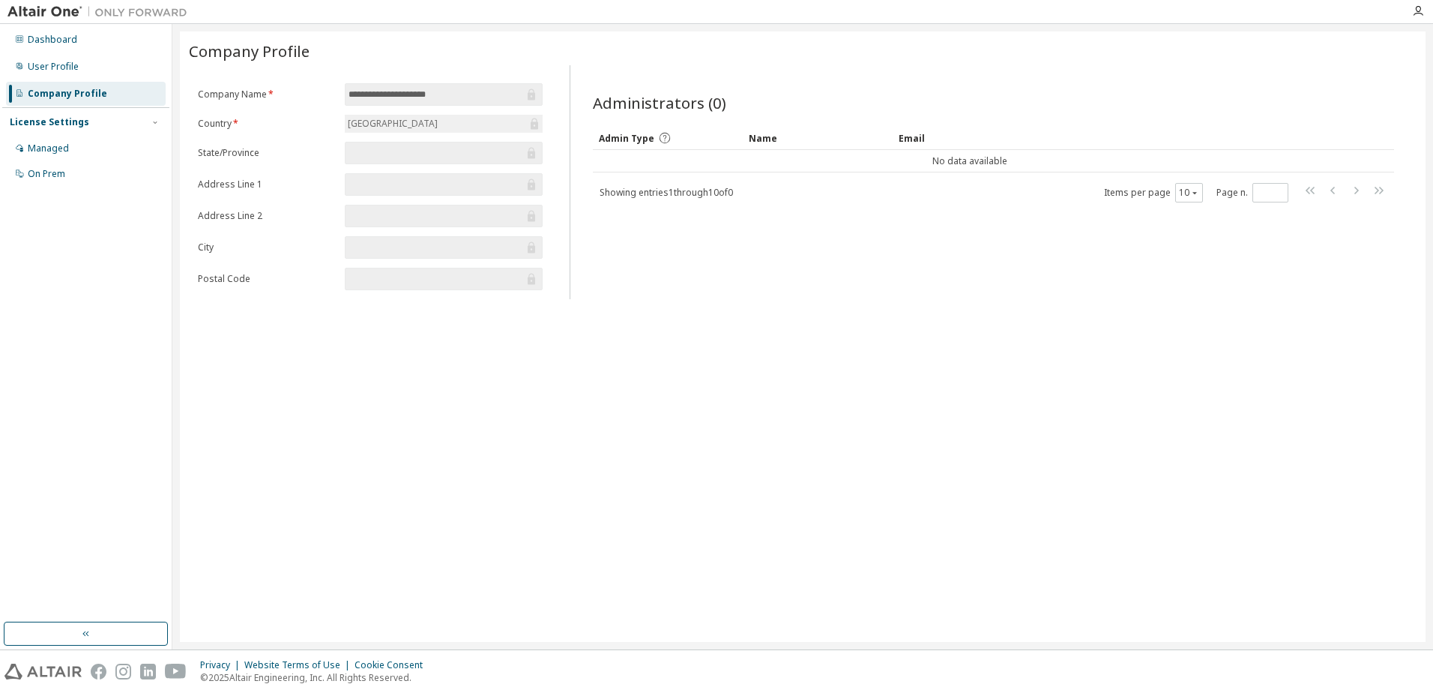
click at [60, 122] on div "License Settings" at bounding box center [49, 122] width 79 height 12
click at [49, 148] on div "Managed" at bounding box center [48, 148] width 41 height 12
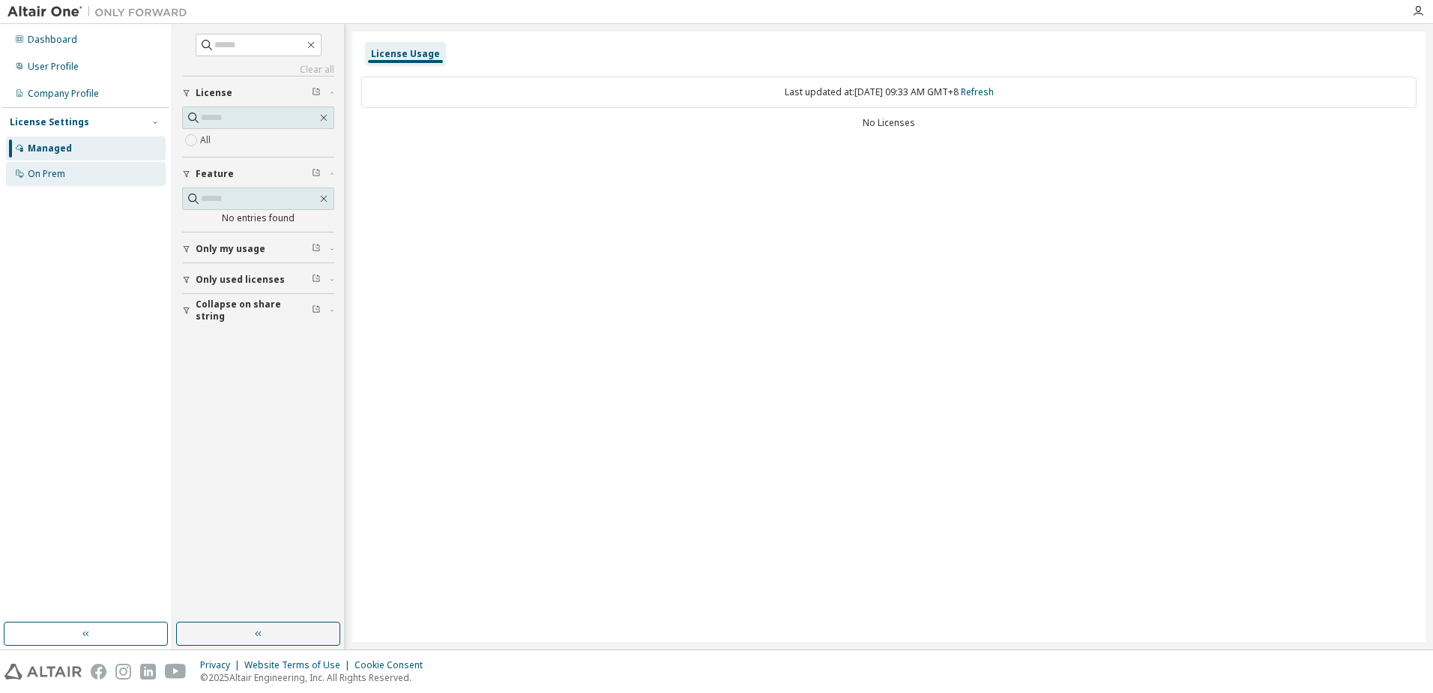
click at [47, 175] on div "On Prem" at bounding box center [46, 174] width 37 height 12
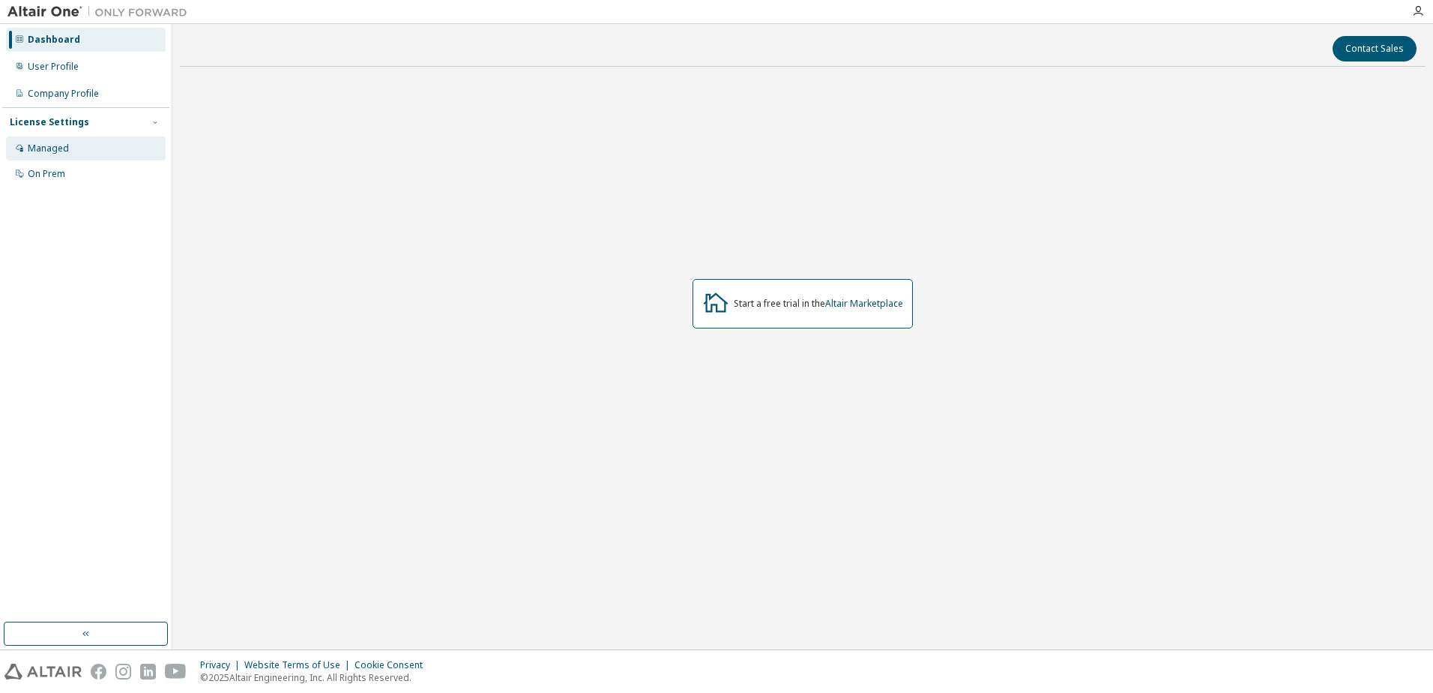
click at [63, 145] on div "Managed" at bounding box center [48, 148] width 41 height 12
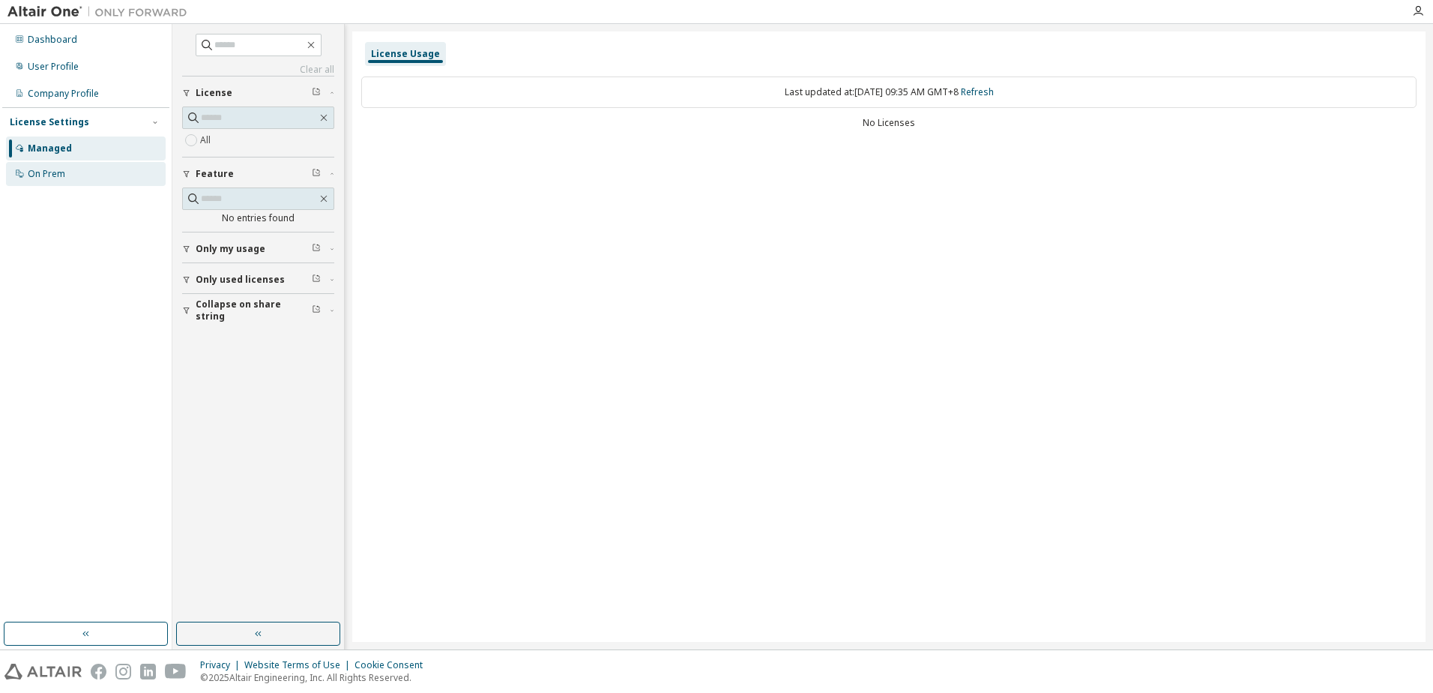
click at [56, 179] on div "On Prem" at bounding box center [46, 174] width 37 height 12
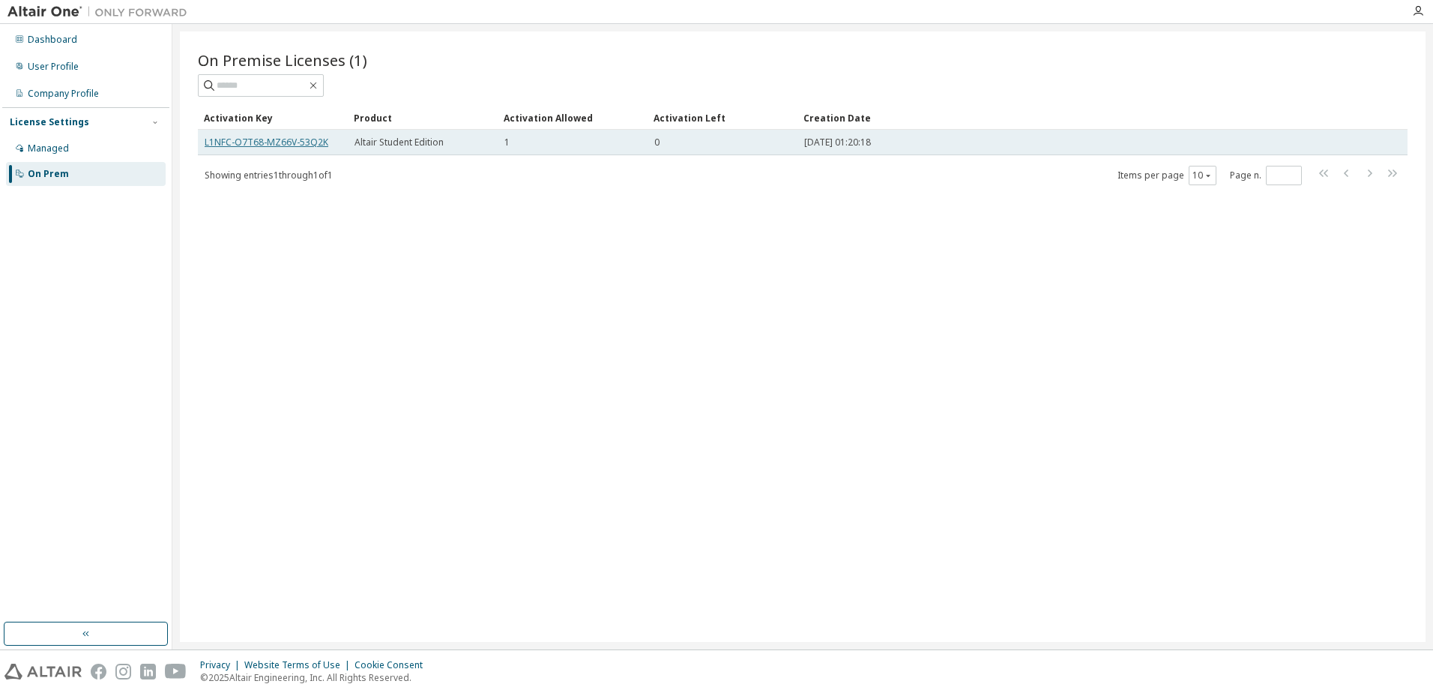
click at [268, 142] on link "L1NFC-O7T68-MZ66V-53Q2K" at bounding box center [267, 142] width 124 height 13
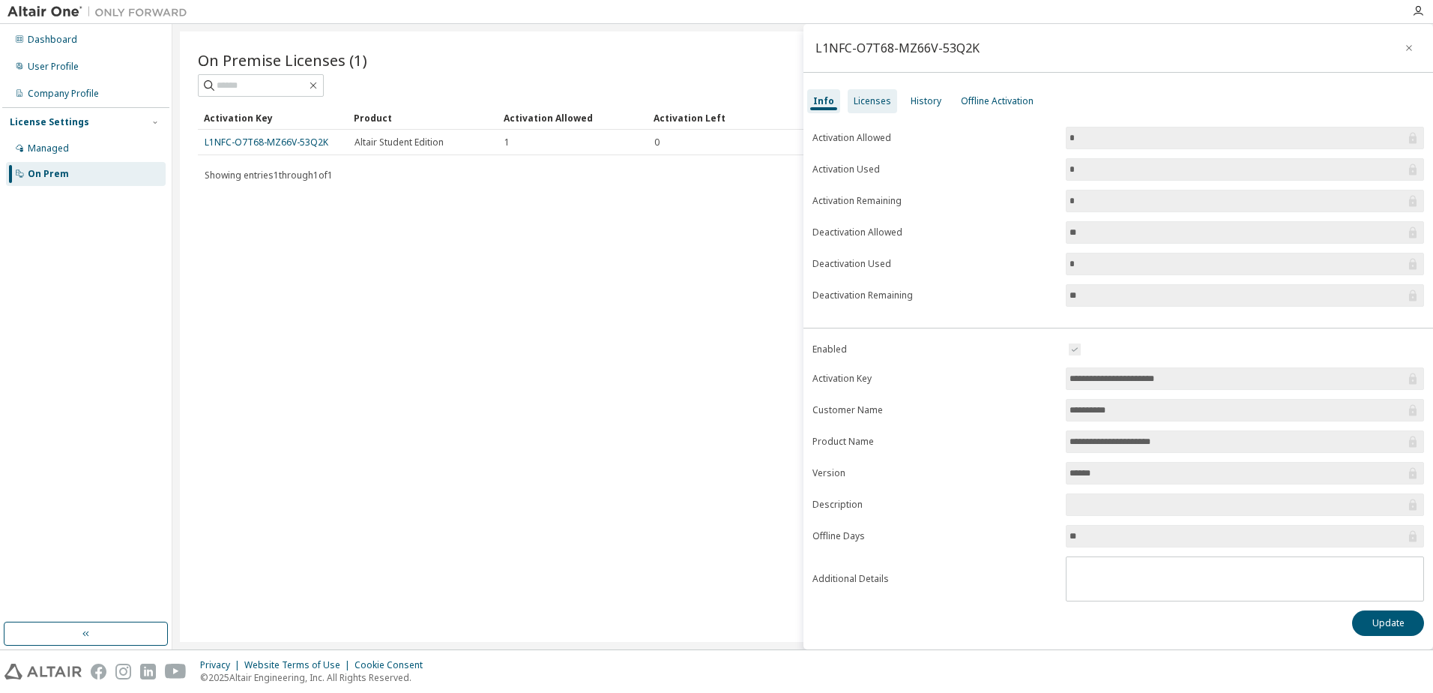
click at [873, 106] on div "Licenses" at bounding box center [872, 101] width 37 height 12
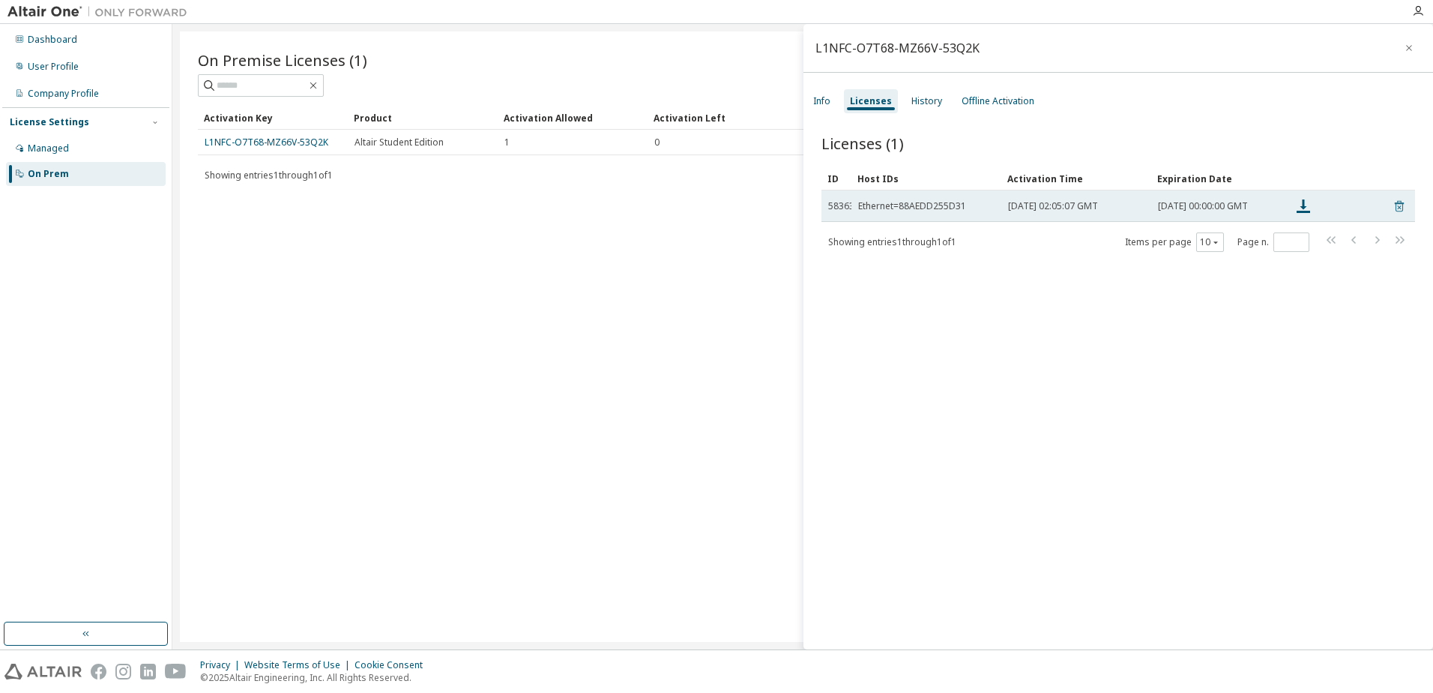
click at [1395, 207] on icon at bounding box center [1399, 206] width 9 height 11
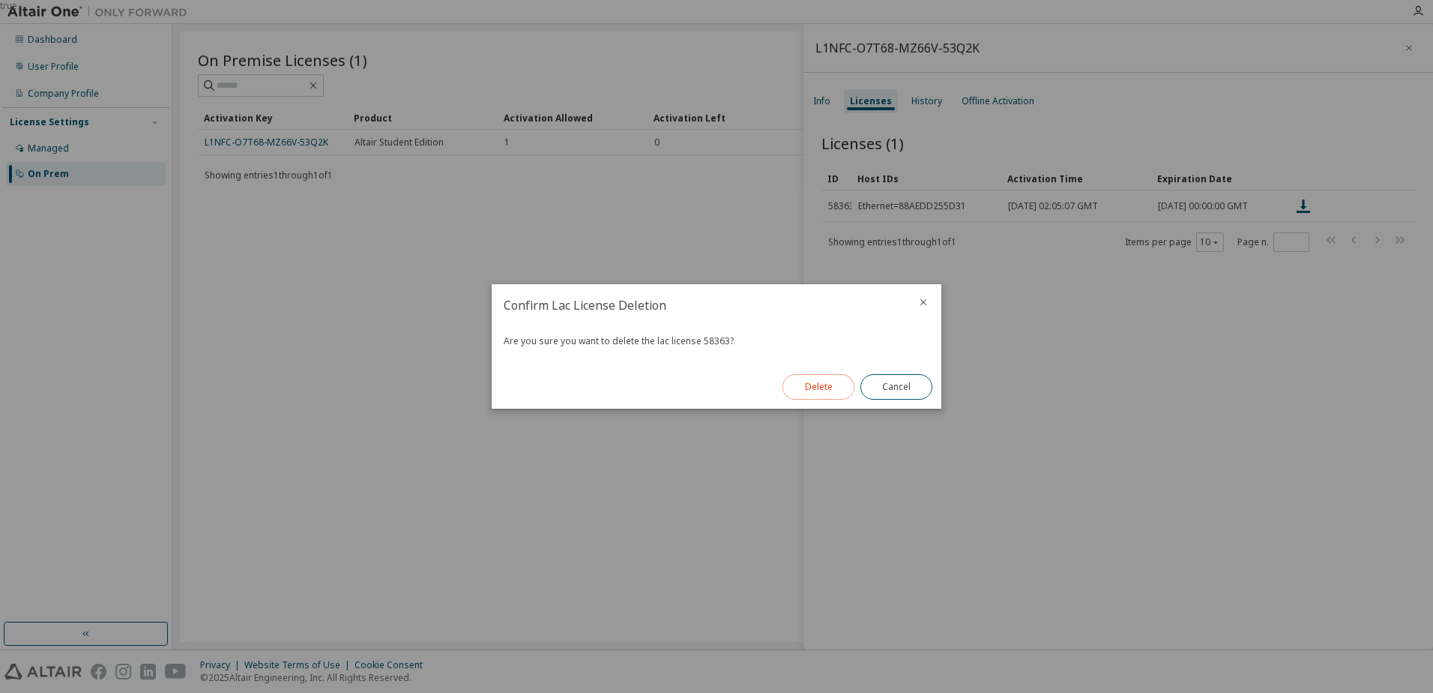
click at [816, 385] on button "Delete" at bounding box center [819, 386] width 72 height 25
click at [898, 382] on button "Close" at bounding box center [897, 386] width 72 height 25
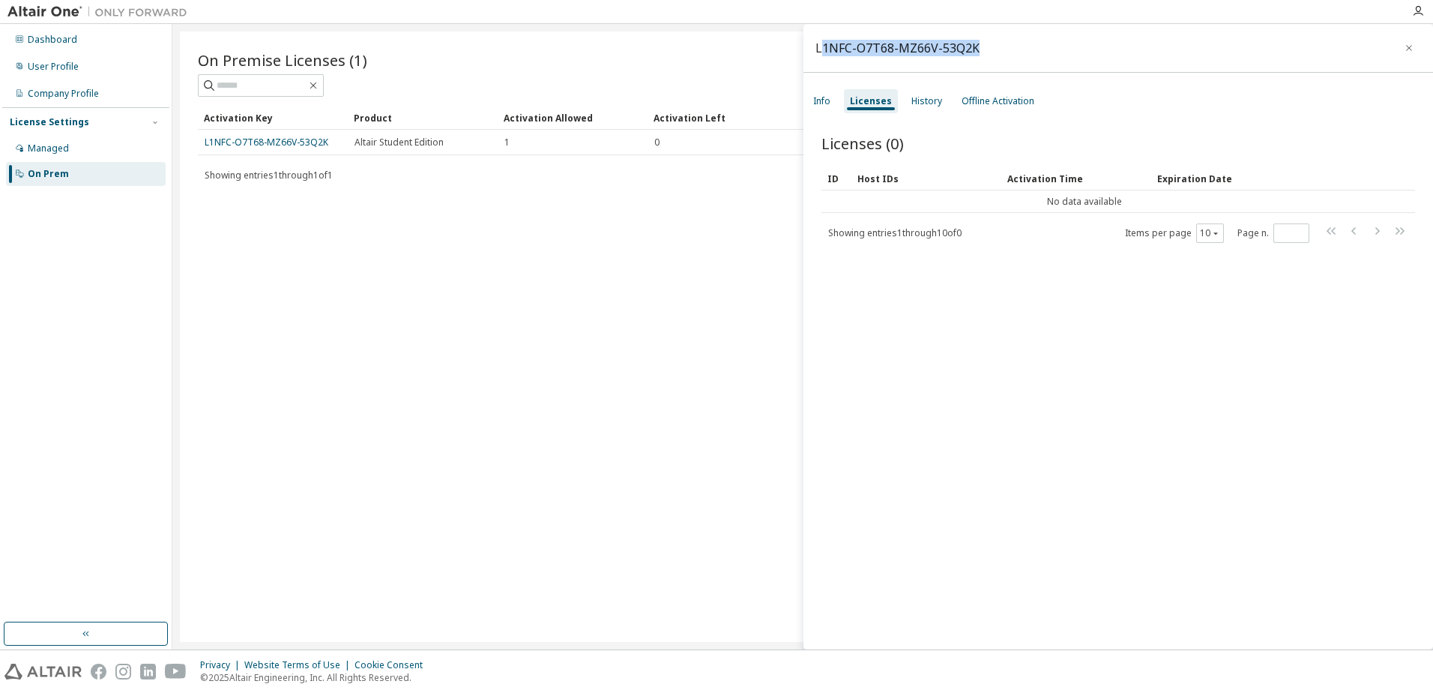
drag, startPoint x: 978, startPoint y: 43, endPoint x: 819, endPoint y: 54, distance: 159.3
click at [819, 54] on div "L1NFC-O7T68-MZ66V-53Q2K" at bounding box center [1119, 48] width 630 height 49
drag, startPoint x: 819, startPoint y: 54, endPoint x: 977, endPoint y: 46, distance: 157.7
click at [966, 46] on div "L1NFC-O7T68-MZ66V-53Q2K" at bounding box center [898, 48] width 164 height 12
drag, startPoint x: 975, startPoint y: 48, endPoint x: 815, endPoint y: 48, distance: 159.7
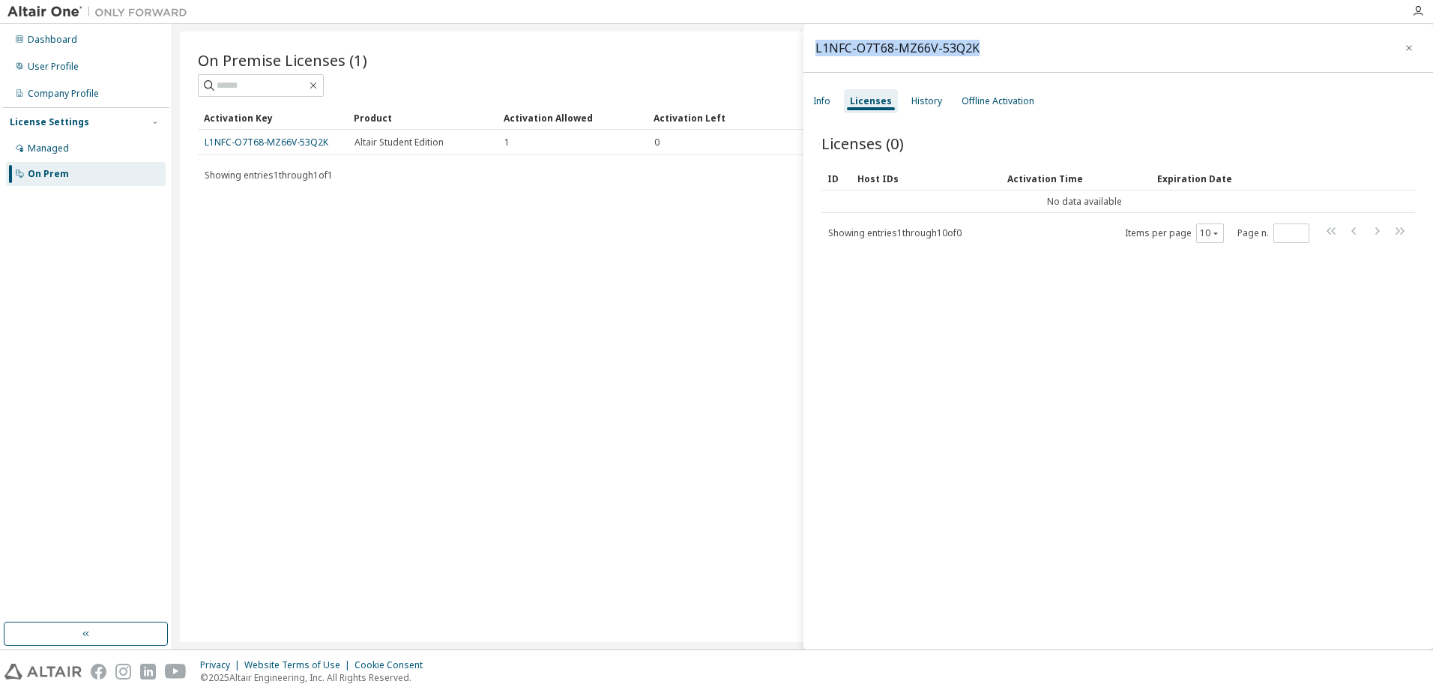
click at [815, 48] on div "L1NFC-O7T68-MZ66V-53Q2K" at bounding box center [1119, 48] width 630 height 49
copy div "L1NFC-O7T68-MZ66V-53Q2K"
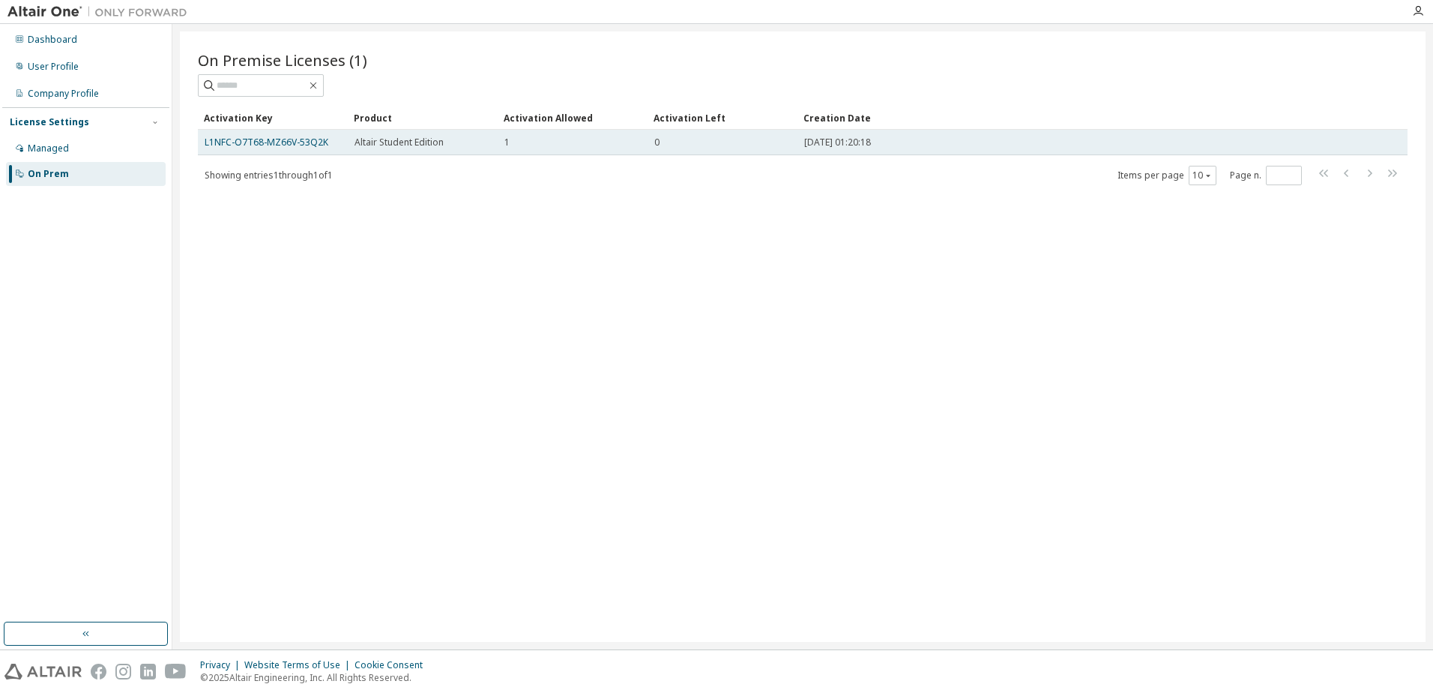
click at [235, 135] on td "L1NFC-O7T68-MZ66V-53Q2K" at bounding box center [273, 142] width 150 height 25
click at [250, 142] on link "L1NFC-O7T68-MZ66V-53Q2K" at bounding box center [267, 142] width 124 height 13
drag, startPoint x: 1057, startPoint y: 124, endPoint x: 1037, endPoint y: 154, distance: 35.6
click at [1037, 154] on td "[DATE] 01:20:18" at bounding box center [1073, 142] width 550 height 25
click at [251, 139] on link "L1NFC-O7T68-MZ66V-53Q2K" at bounding box center [267, 142] width 124 height 13
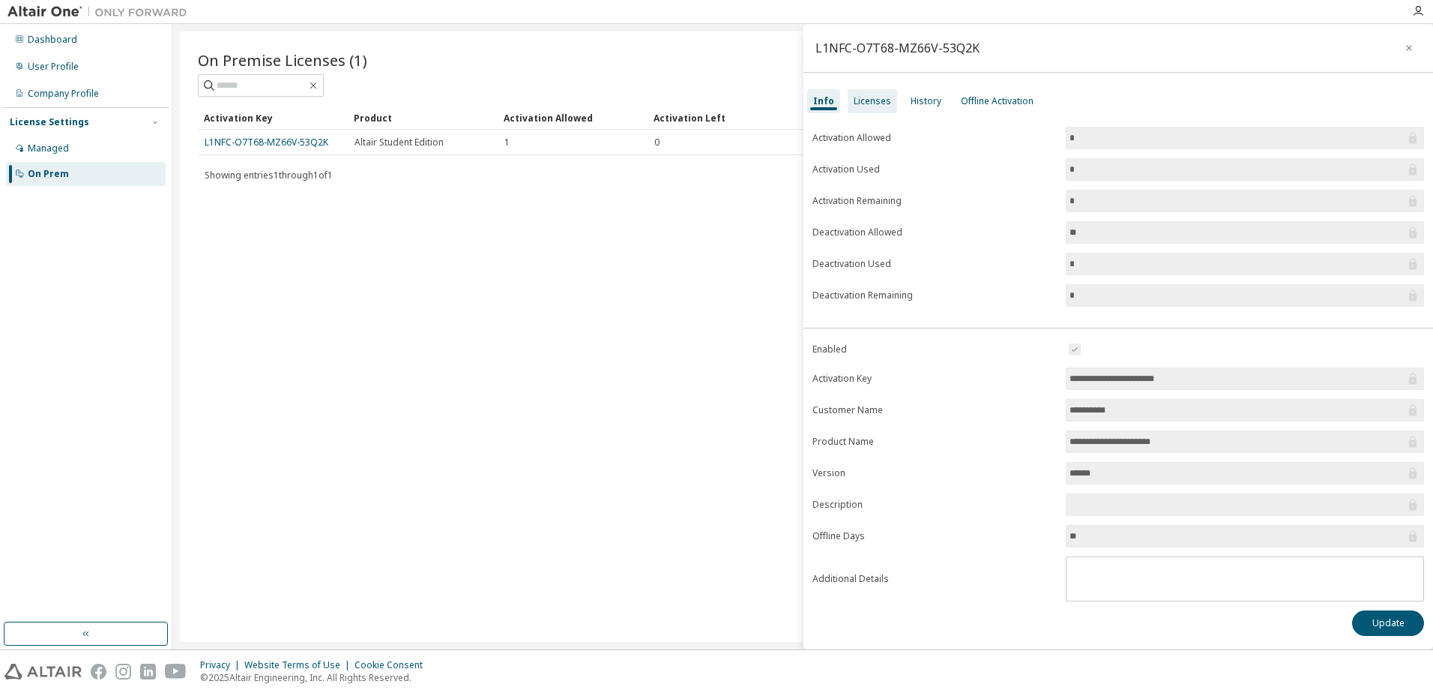
click at [875, 102] on div "Licenses" at bounding box center [872, 101] width 37 height 12
